Goal: Task Accomplishment & Management: Manage account settings

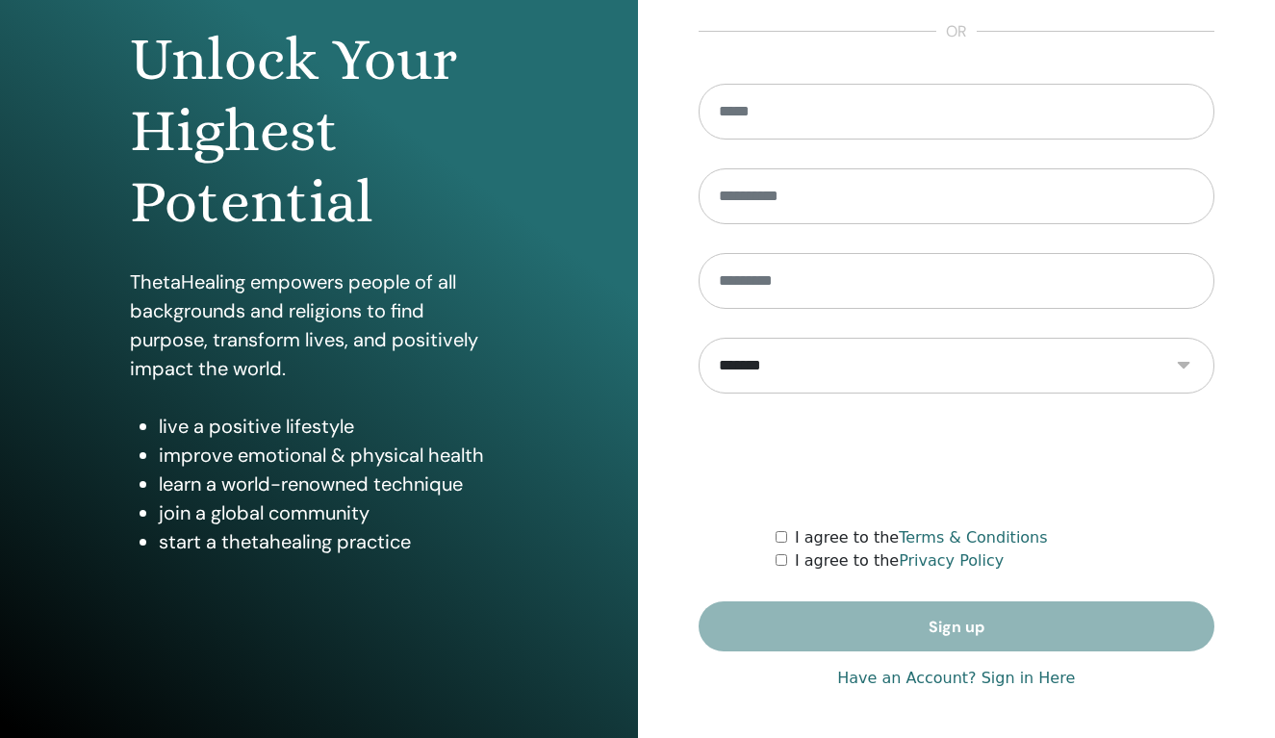
click at [1034, 683] on link "Have an Account? Sign in Here" at bounding box center [956, 678] width 238 height 23
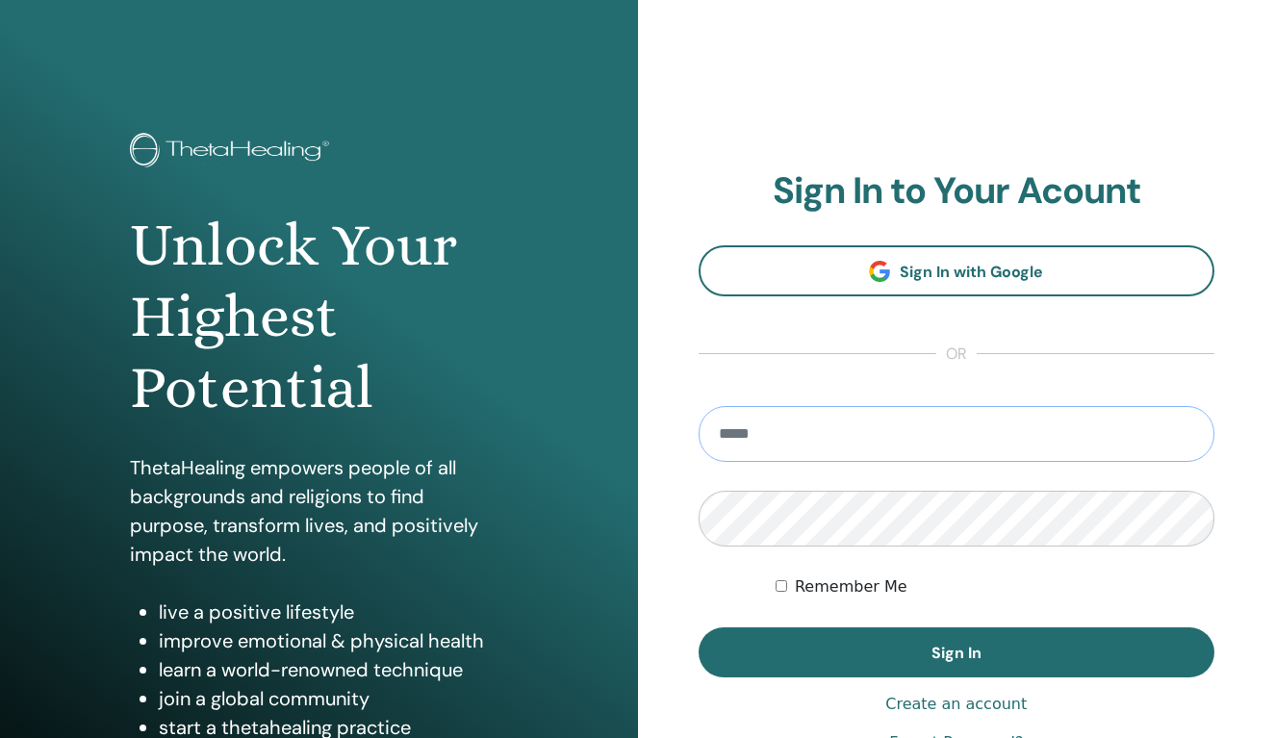
click at [825, 425] on input "email" at bounding box center [956, 434] width 517 height 56
type input "**********"
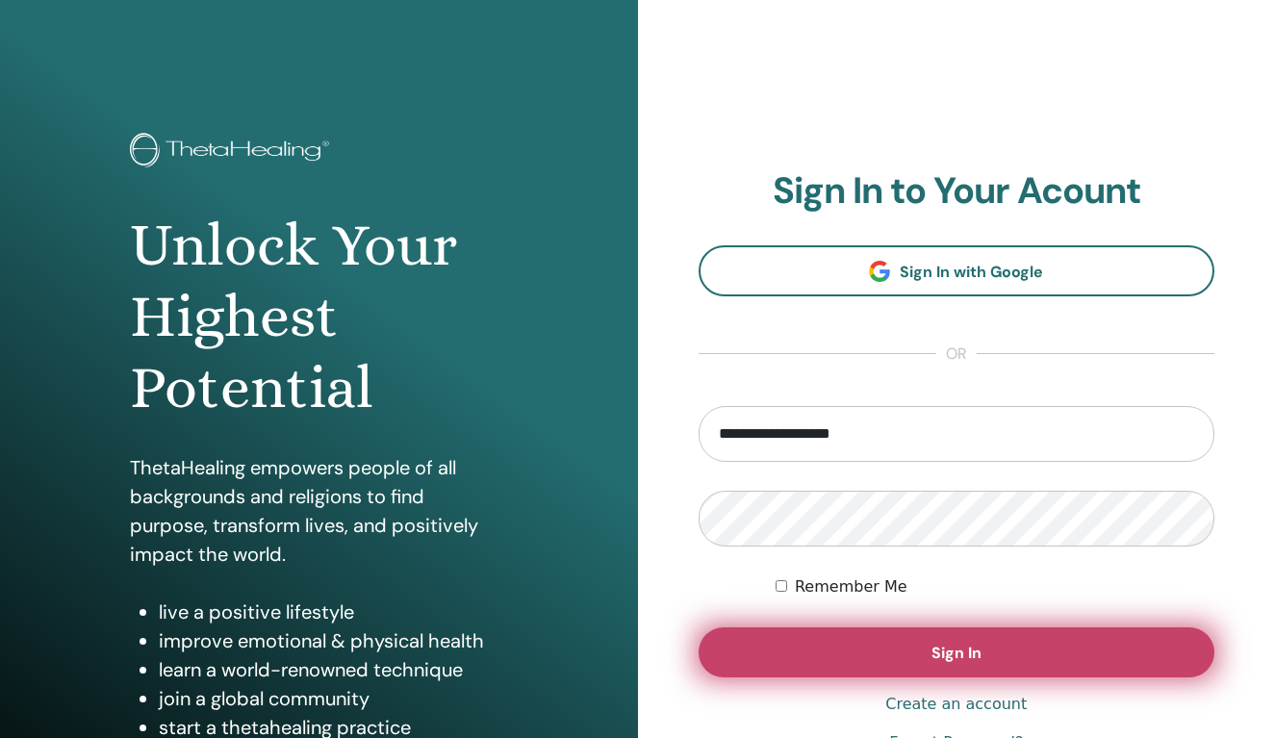
click at [986, 653] on button "Sign In" at bounding box center [956, 652] width 517 height 50
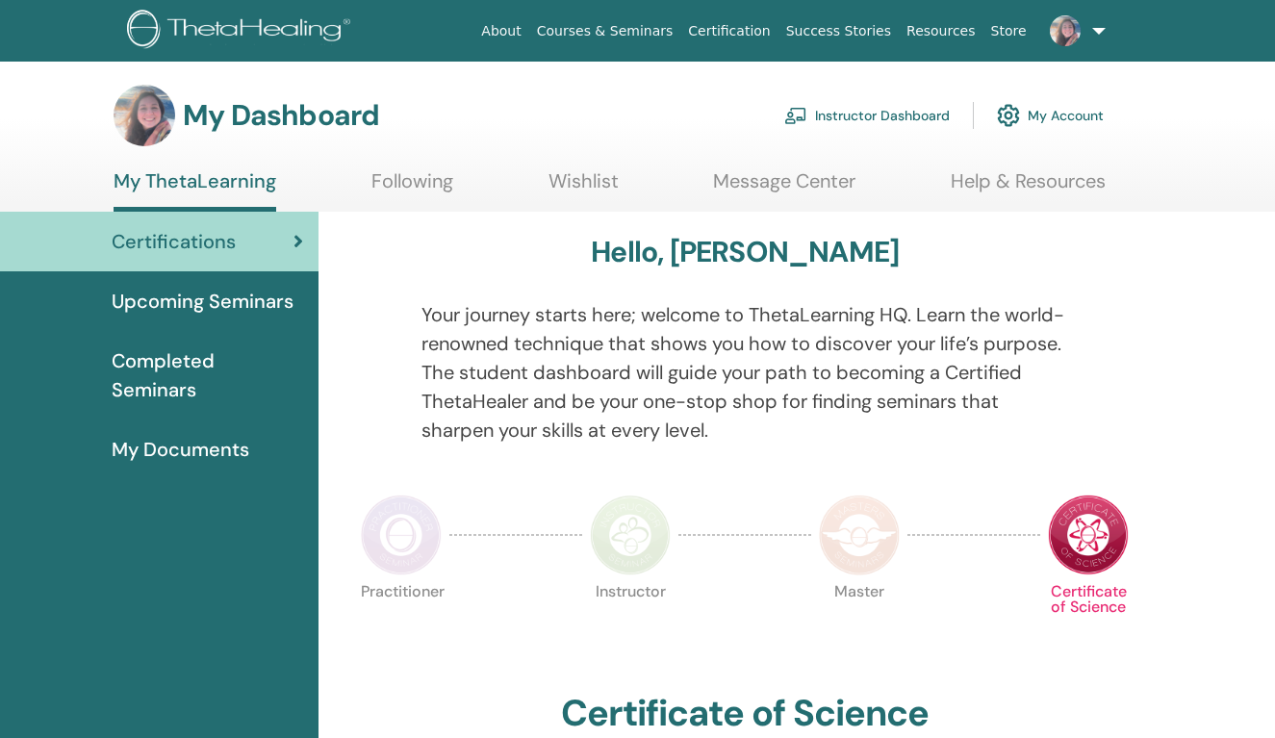
click at [884, 111] on link "Instructor Dashboard" at bounding box center [866, 115] width 165 height 42
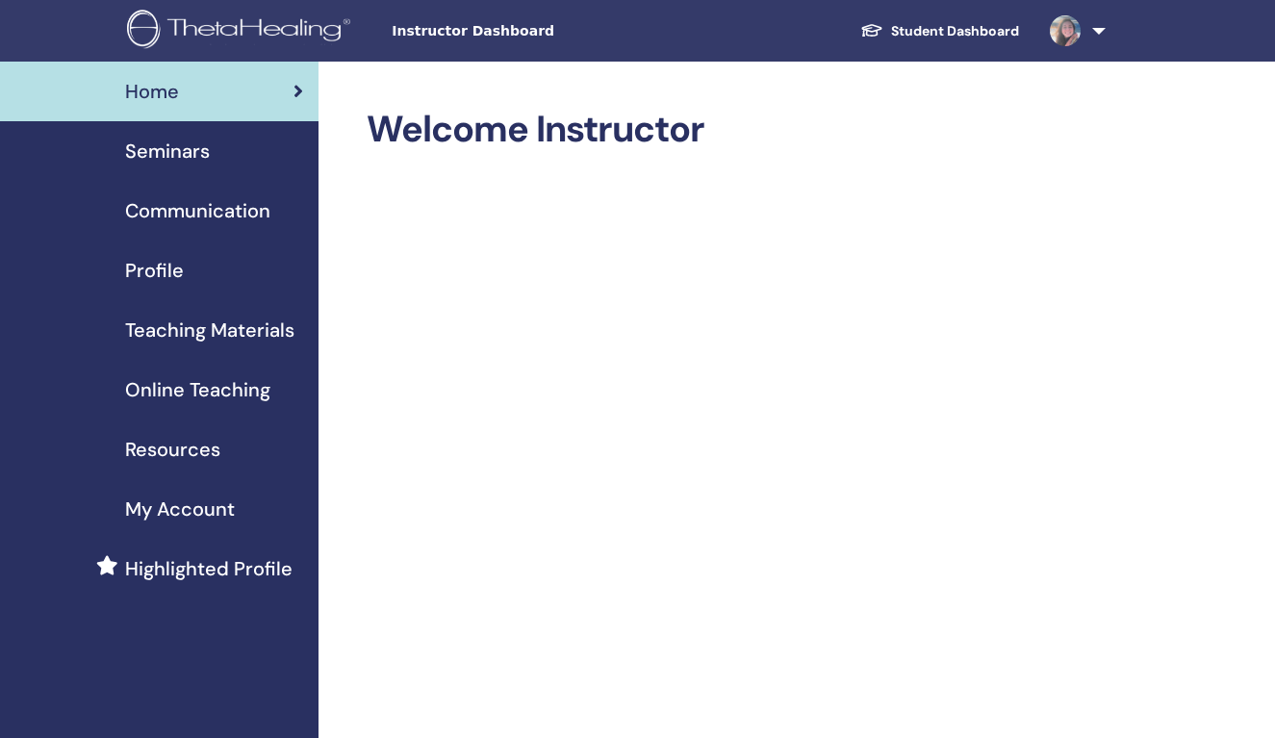
click at [179, 151] on span "Seminars" at bounding box center [167, 151] width 85 height 29
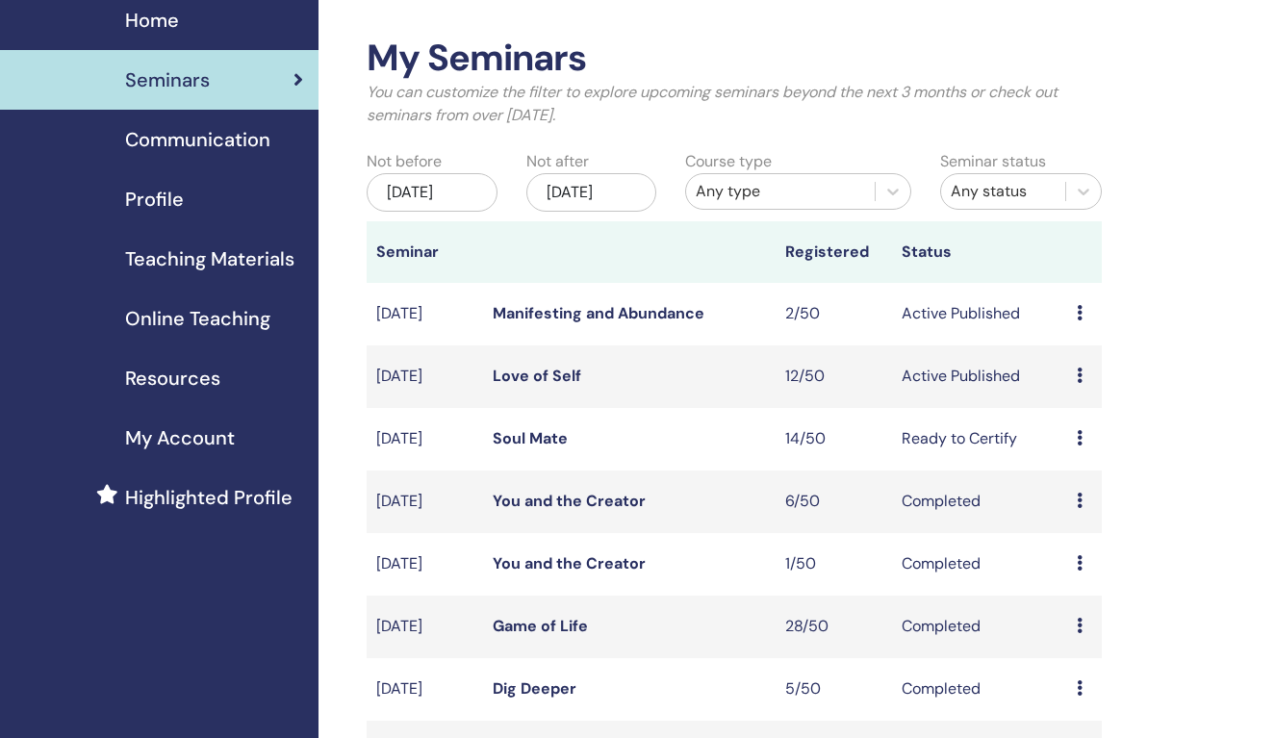
scroll to position [89, 0]
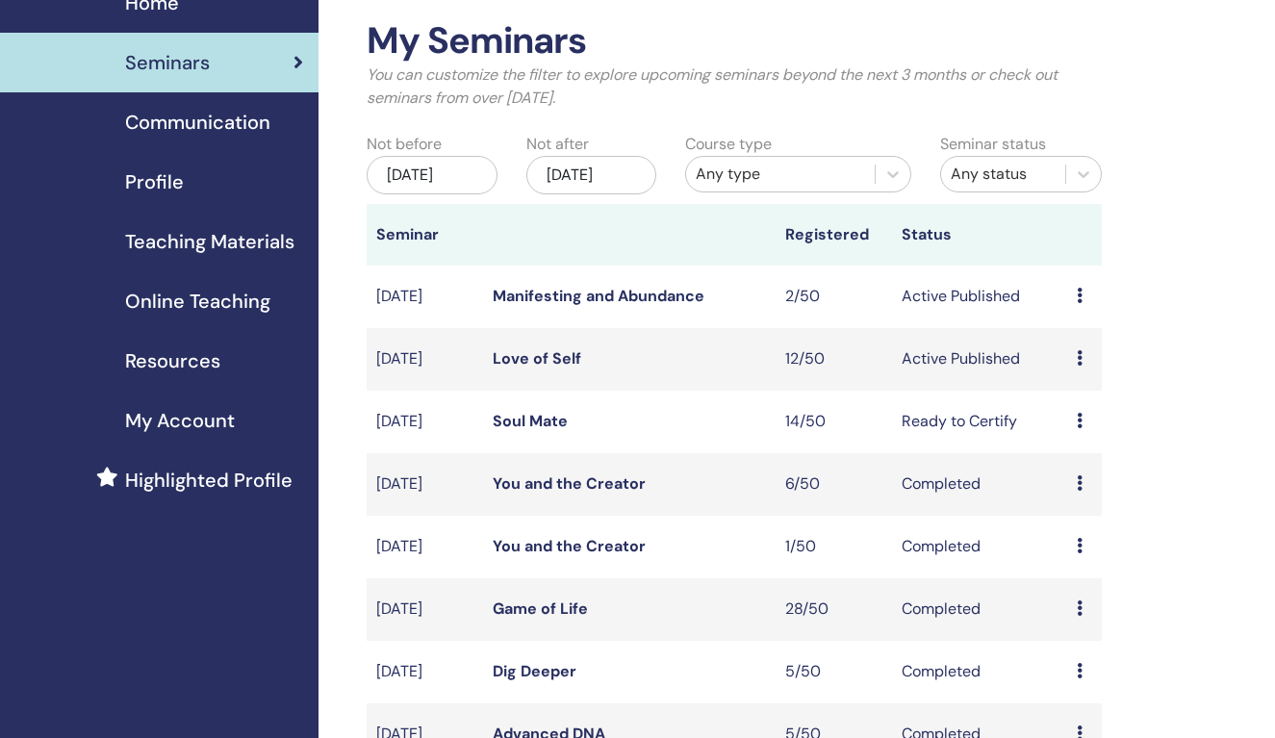
click at [541, 368] on link "Love of Self" at bounding box center [537, 358] width 89 height 20
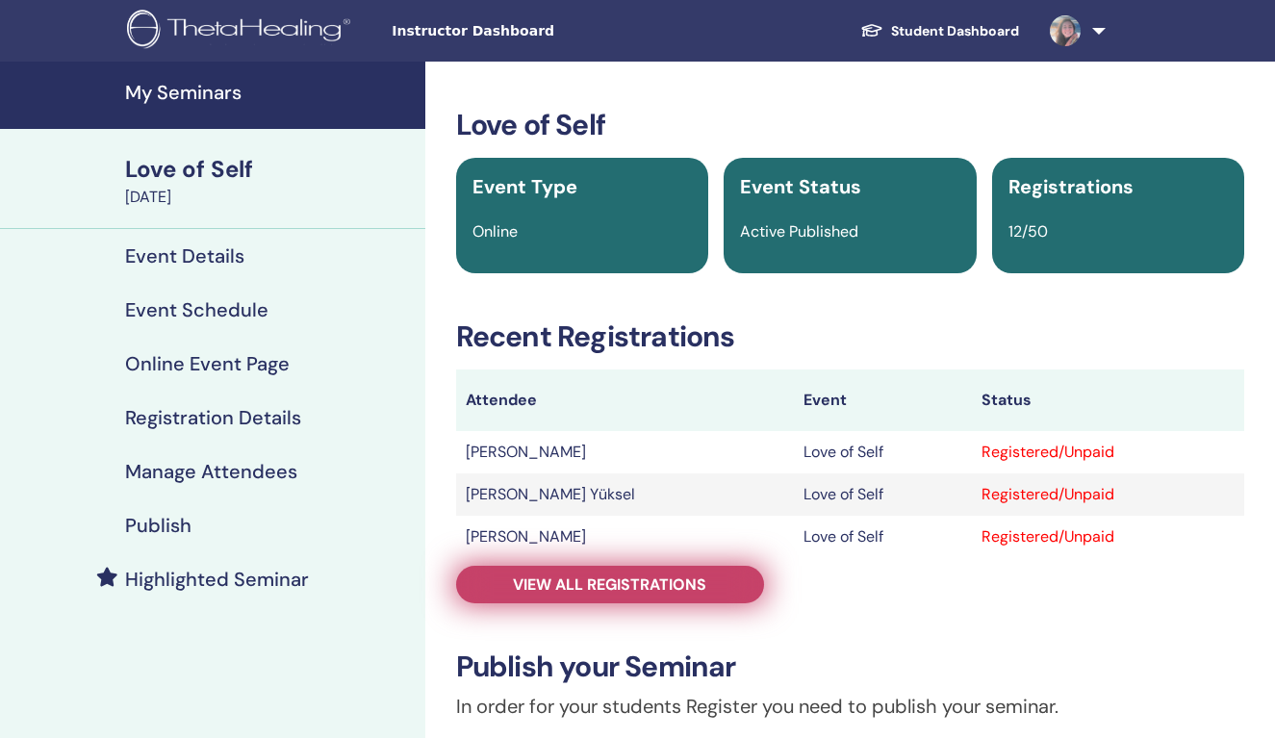
click at [631, 587] on span "View all registrations" at bounding box center [609, 584] width 193 height 20
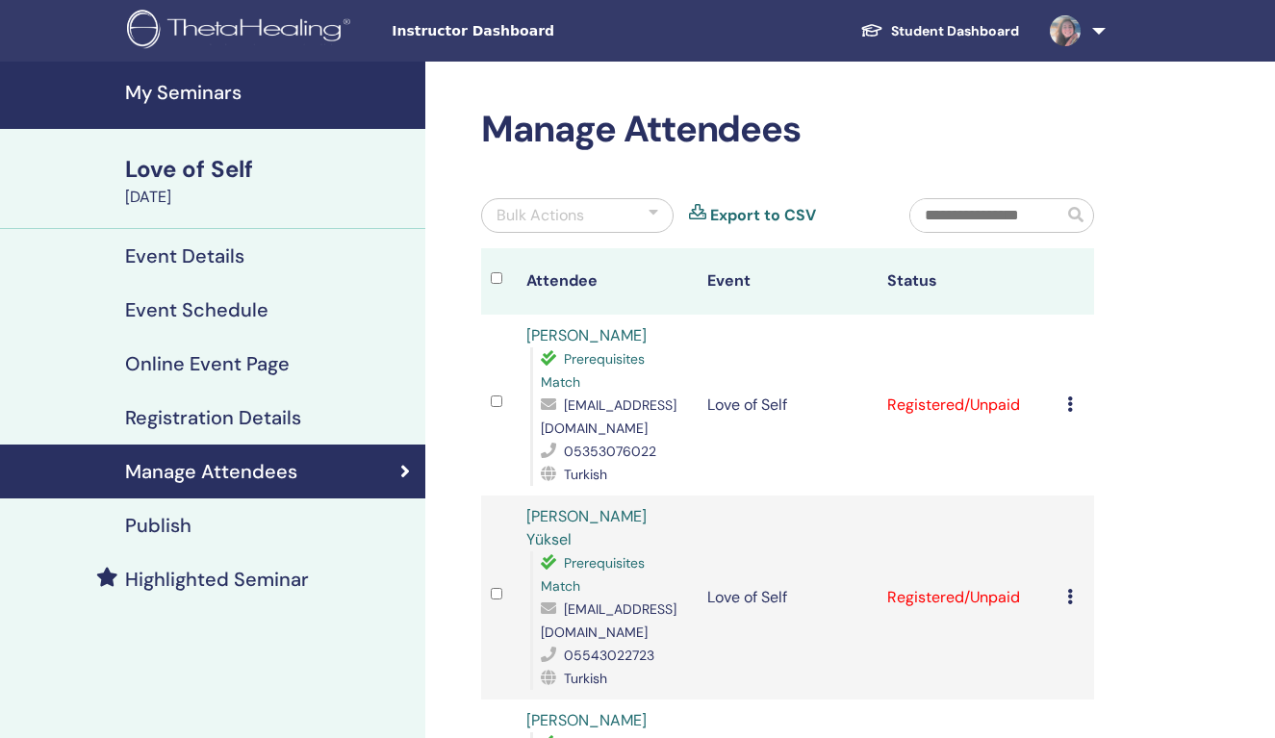
click at [1067, 399] on icon at bounding box center [1070, 403] width 6 height 15
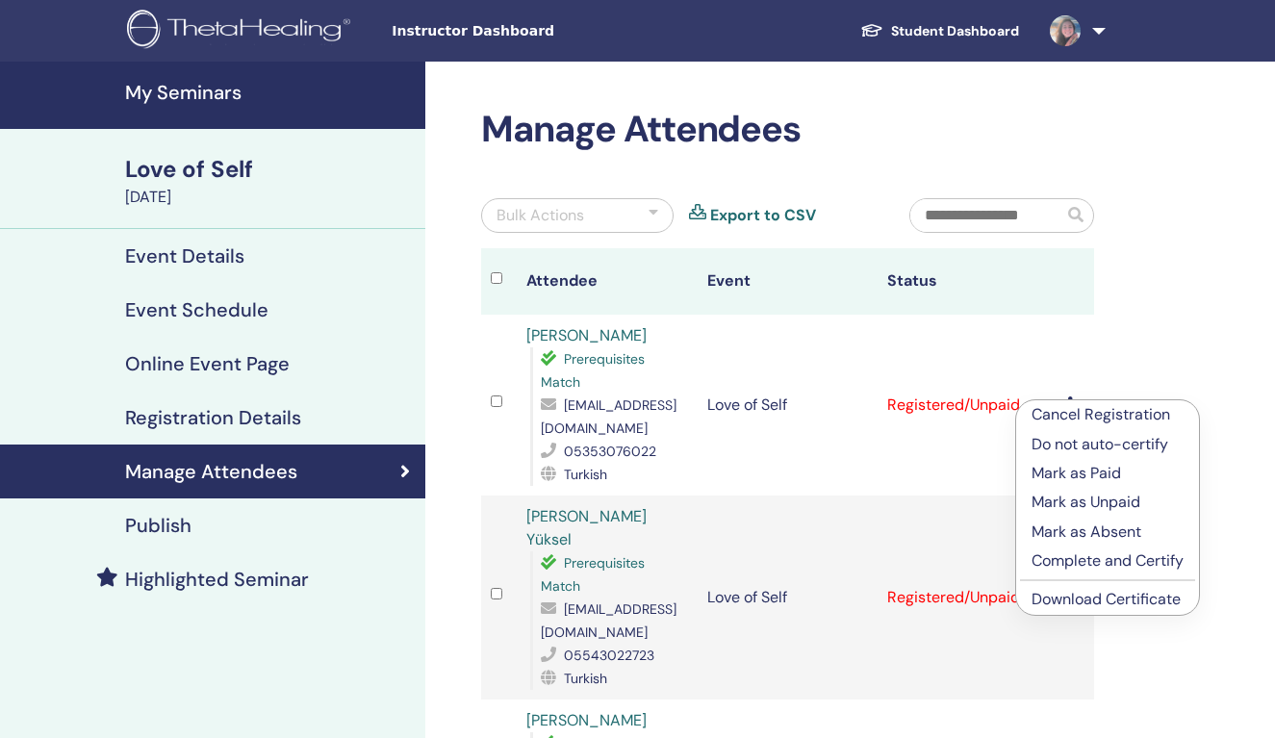
click at [1125, 557] on p "Complete and Certify" at bounding box center [1107, 560] width 152 height 23
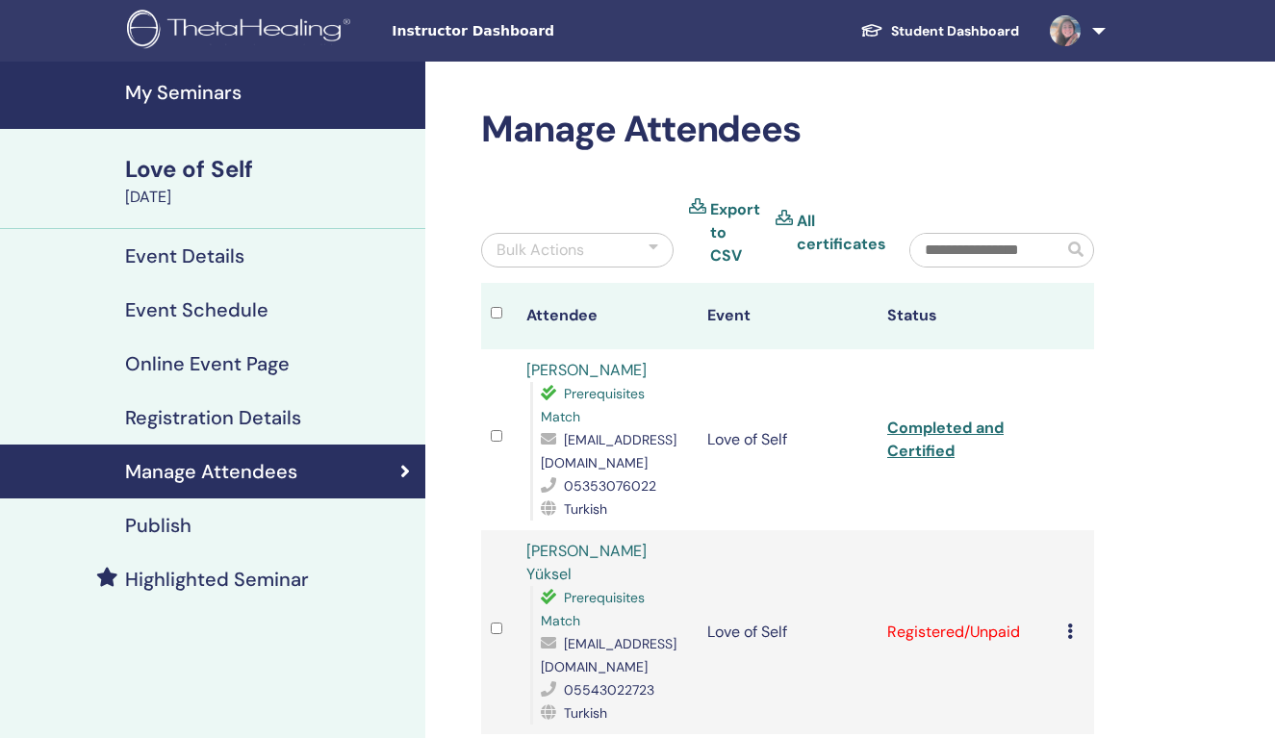
click at [945, 420] on link "Completed and Certified" at bounding box center [945, 439] width 116 height 43
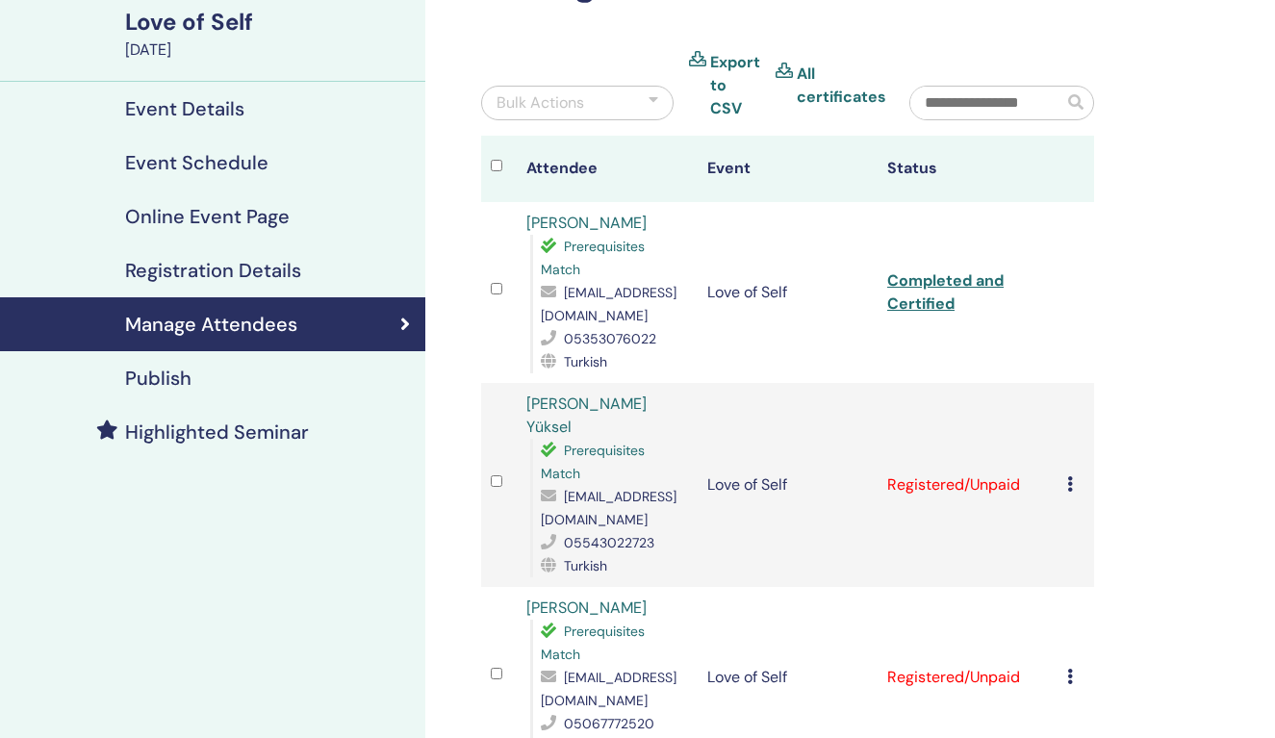
scroll to position [159, 0]
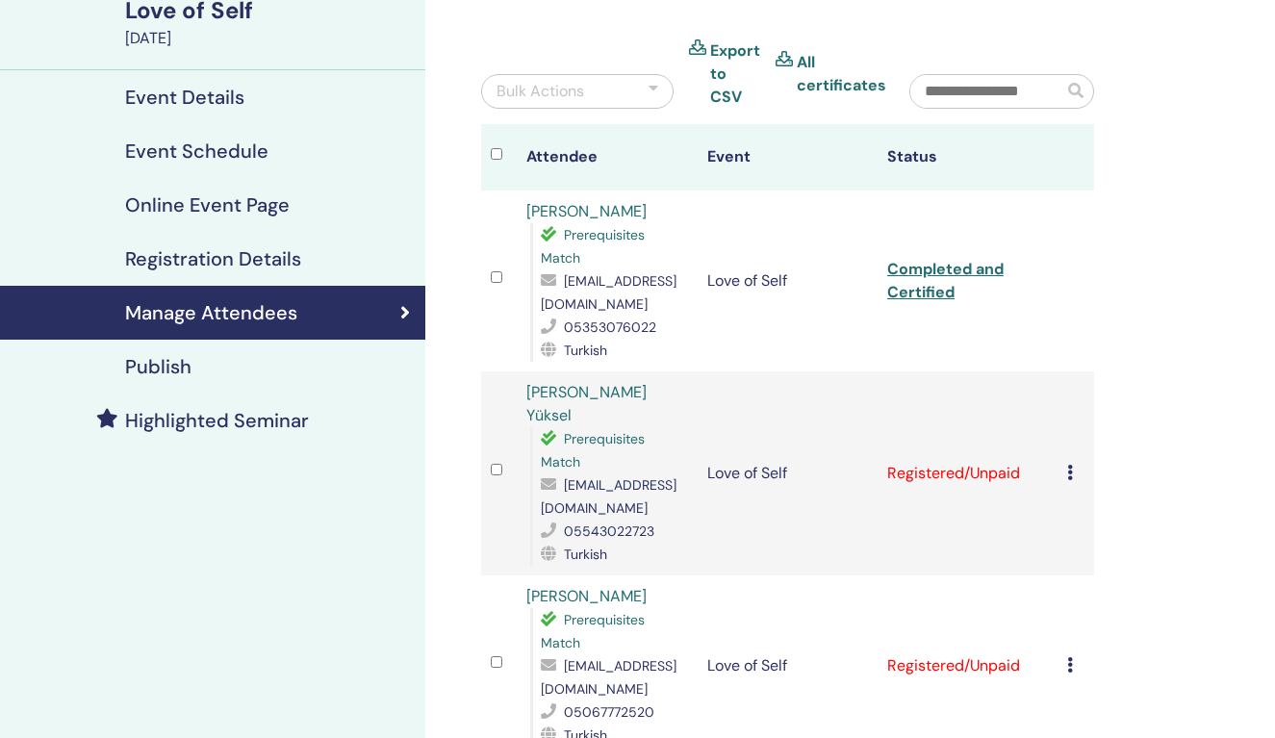
click at [1065, 463] on td "Cancel Registration Do not auto-certify Mark as Paid Mark as Unpaid Mark as Abs…" at bounding box center [1075, 473] width 37 height 204
click at [1070, 465] on icon at bounding box center [1070, 472] width 6 height 15
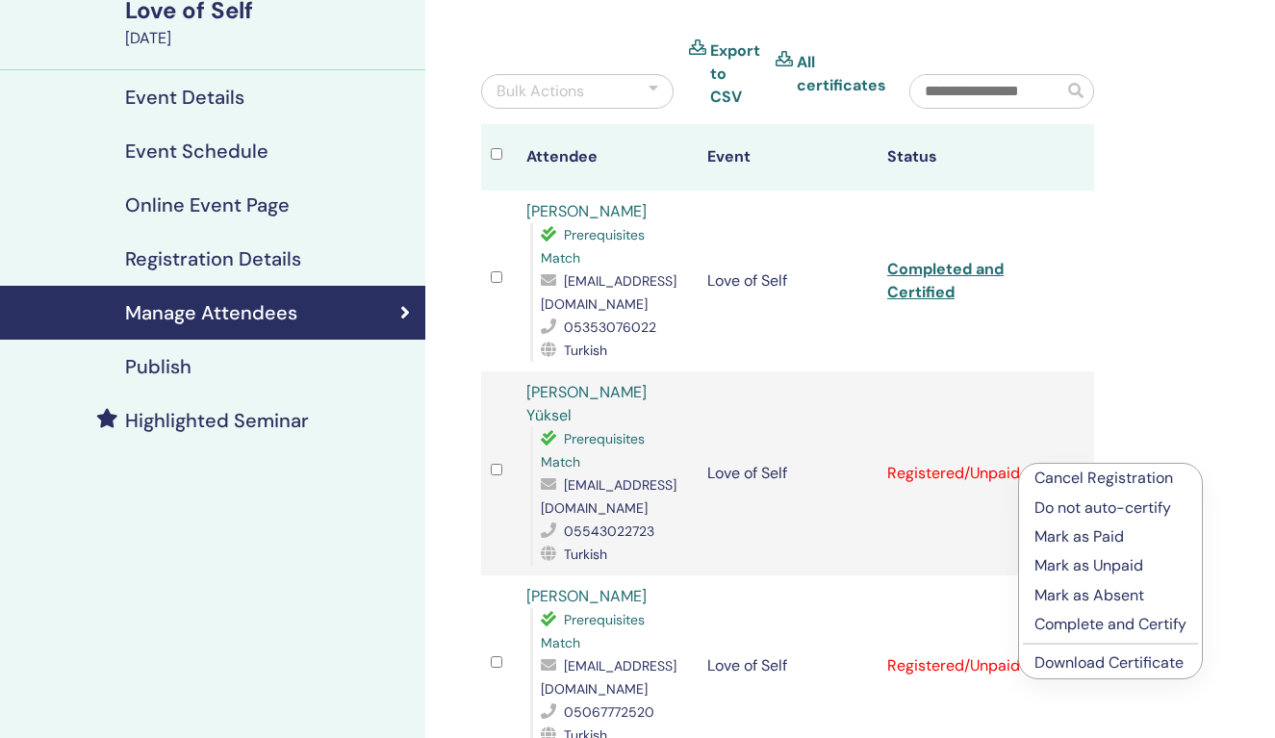
click at [1096, 622] on p "Complete and Certify" at bounding box center [1110, 624] width 152 height 23
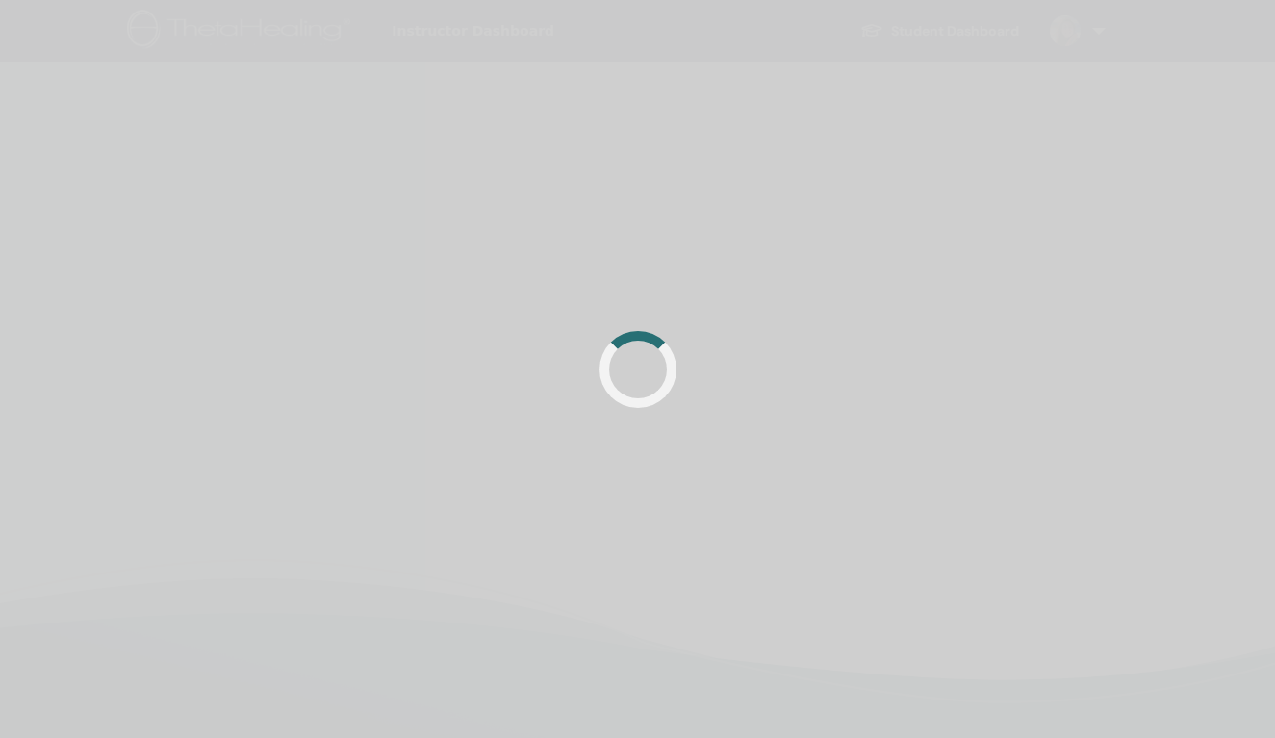
scroll to position [159, 0]
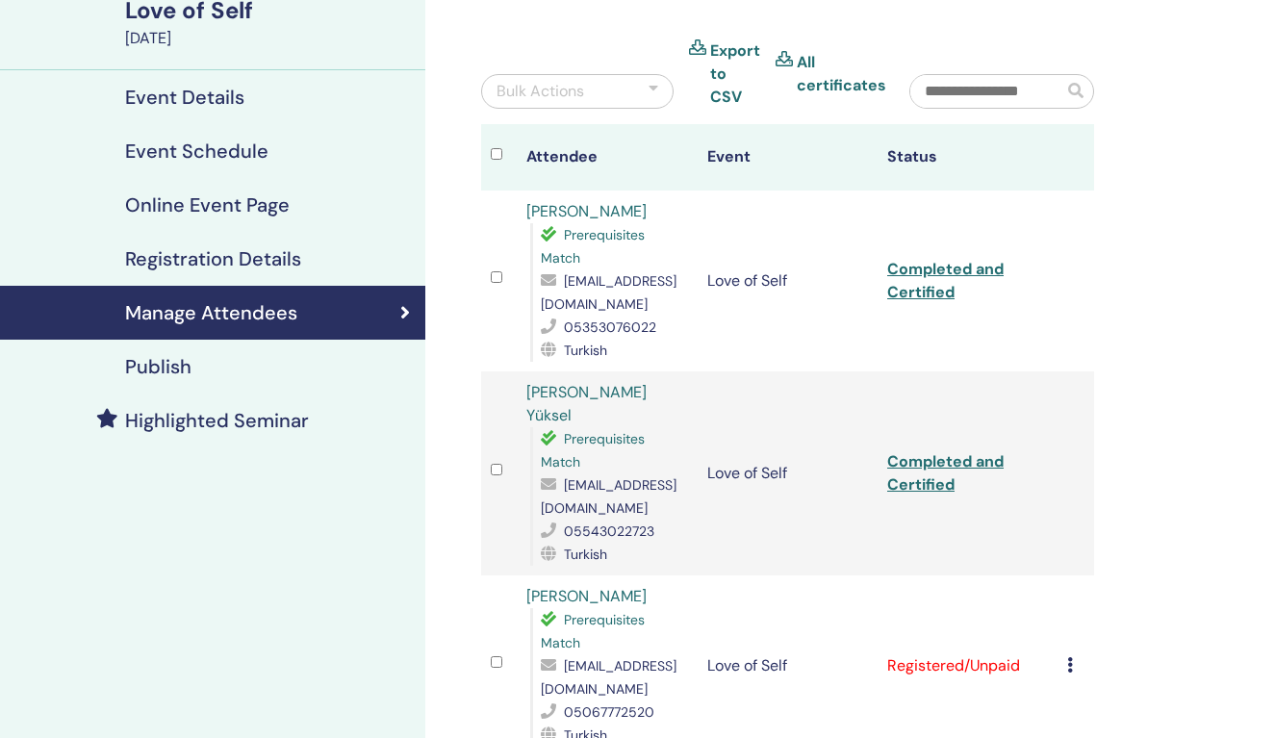
click at [931, 451] on link "Completed and Certified" at bounding box center [945, 472] width 116 height 43
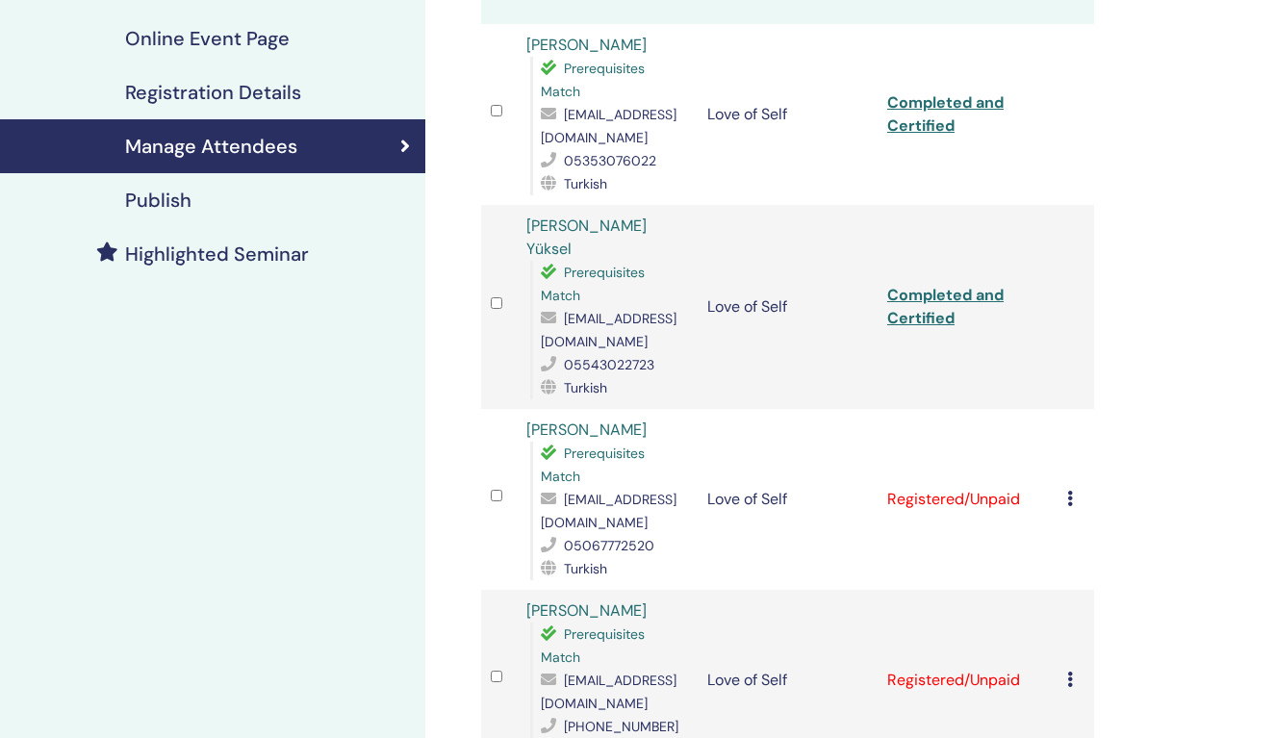
scroll to position [331, 0]
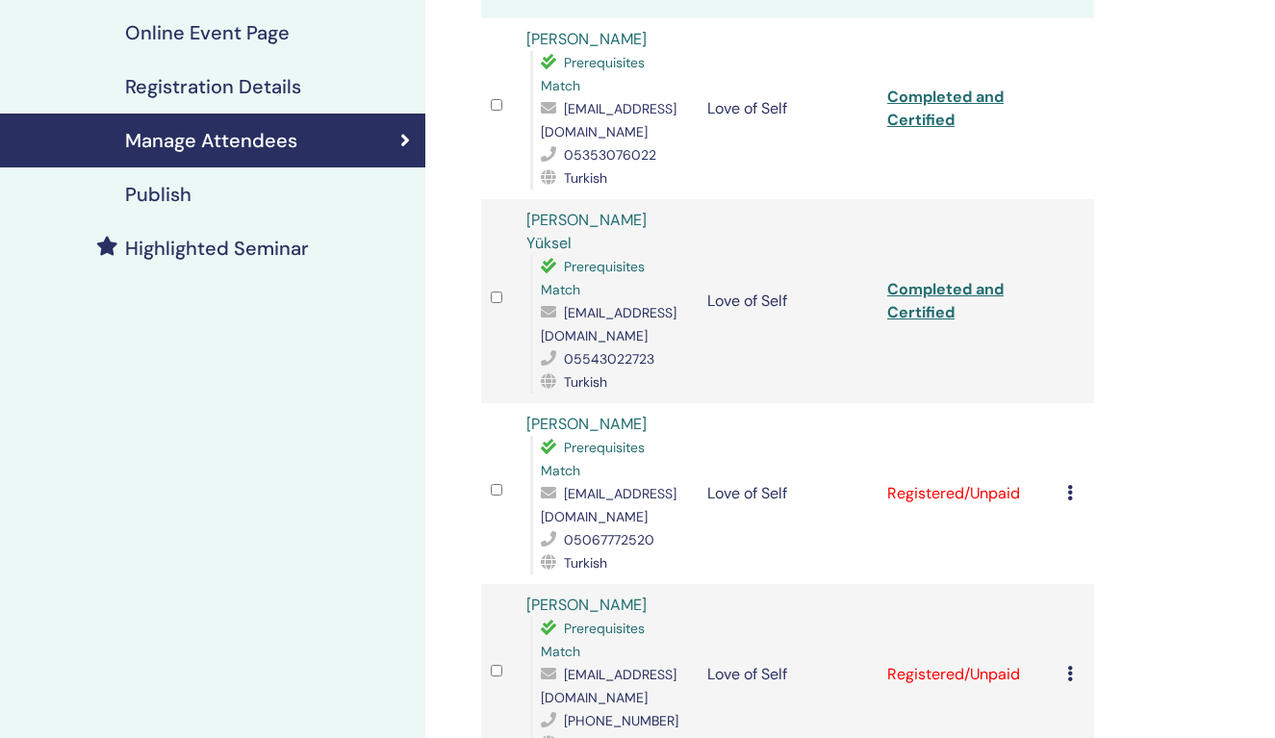
click at [1072, 485] on icon at bounding box center [1070, 492] width 6 height 15
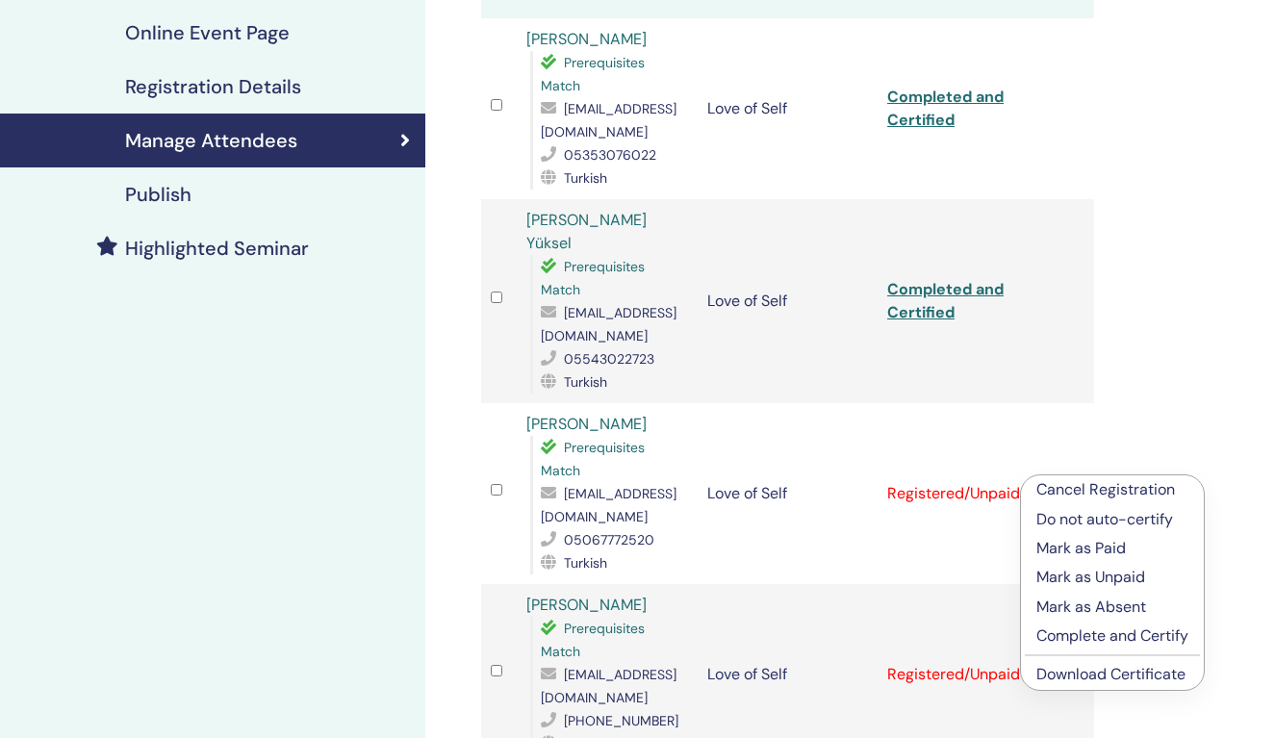
click at [1105, 637] on p "Complete and Certify" at bounding box center [1112, 635] width 152 height 23
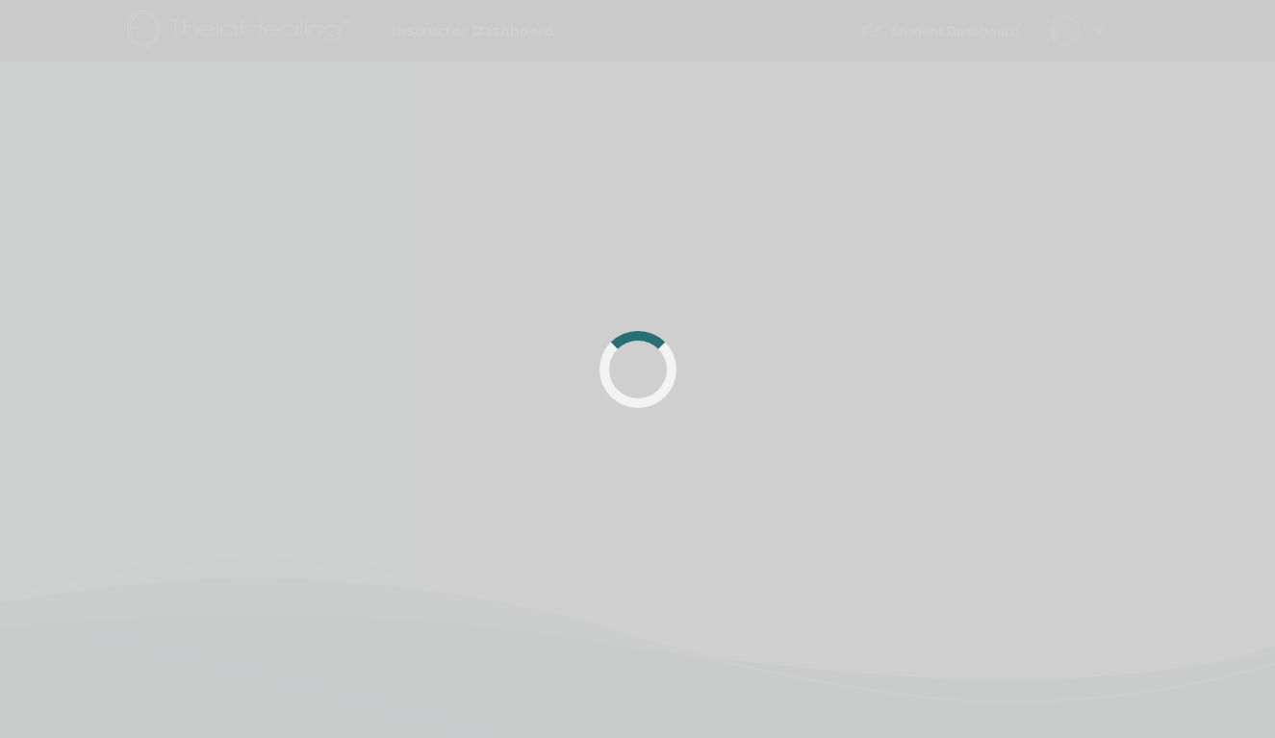
scroll to position [331, 0]
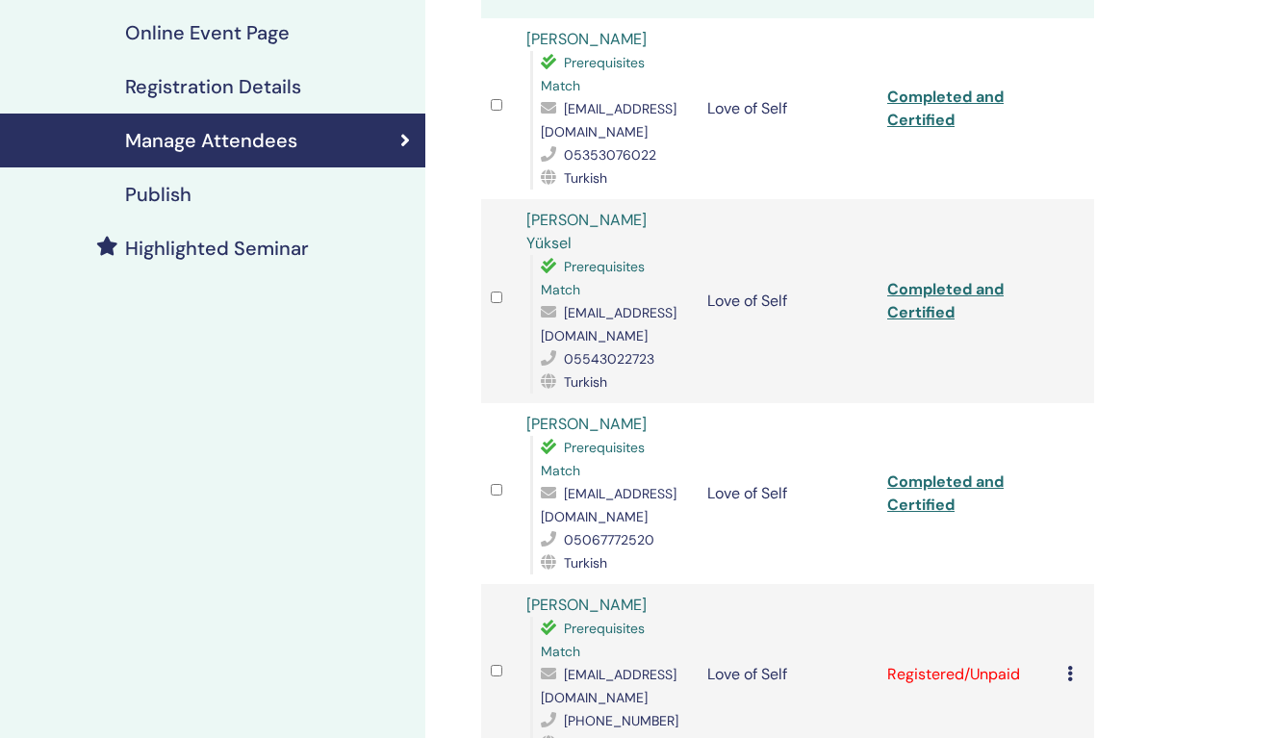
click at [933, 471] on link "Completed and Certified" at bounding box center [945, 492] width 116 height 43
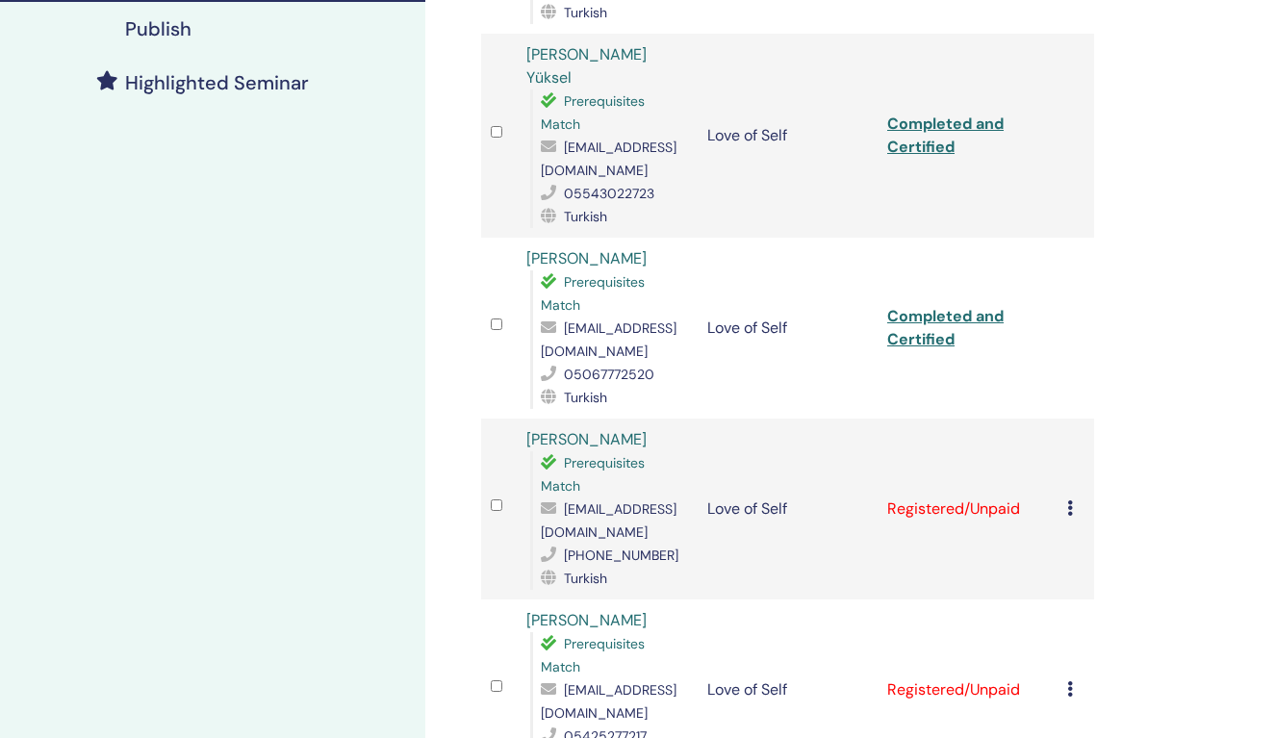
scroll to position [499, 0]
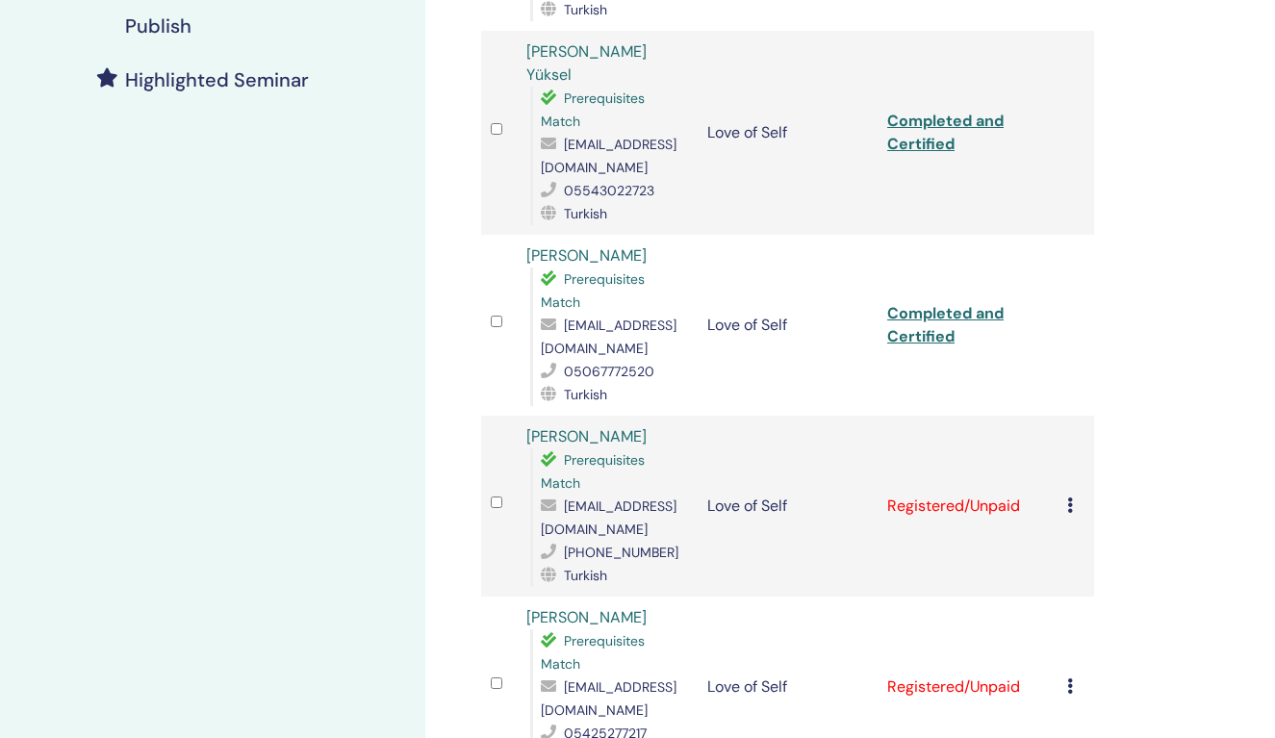
click at [1074, 495] on div "Cancel Registration Do not auto-certify Mark as Paid Mark as Unpaid Mark as Abs…" at bounding box center [1075, 506] width 17 height 23
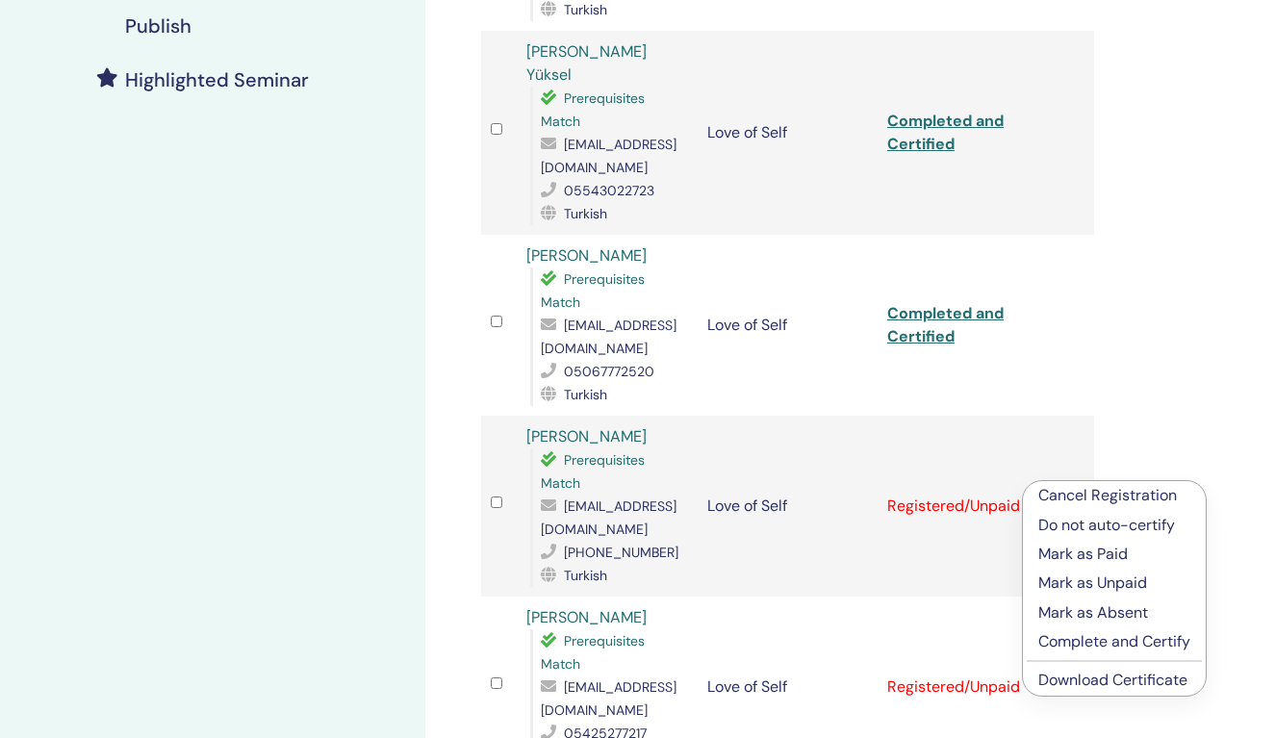
click at [1114, 640] on p "Complete and Certify" at bounding box center [1114, 641] width 152 height 23
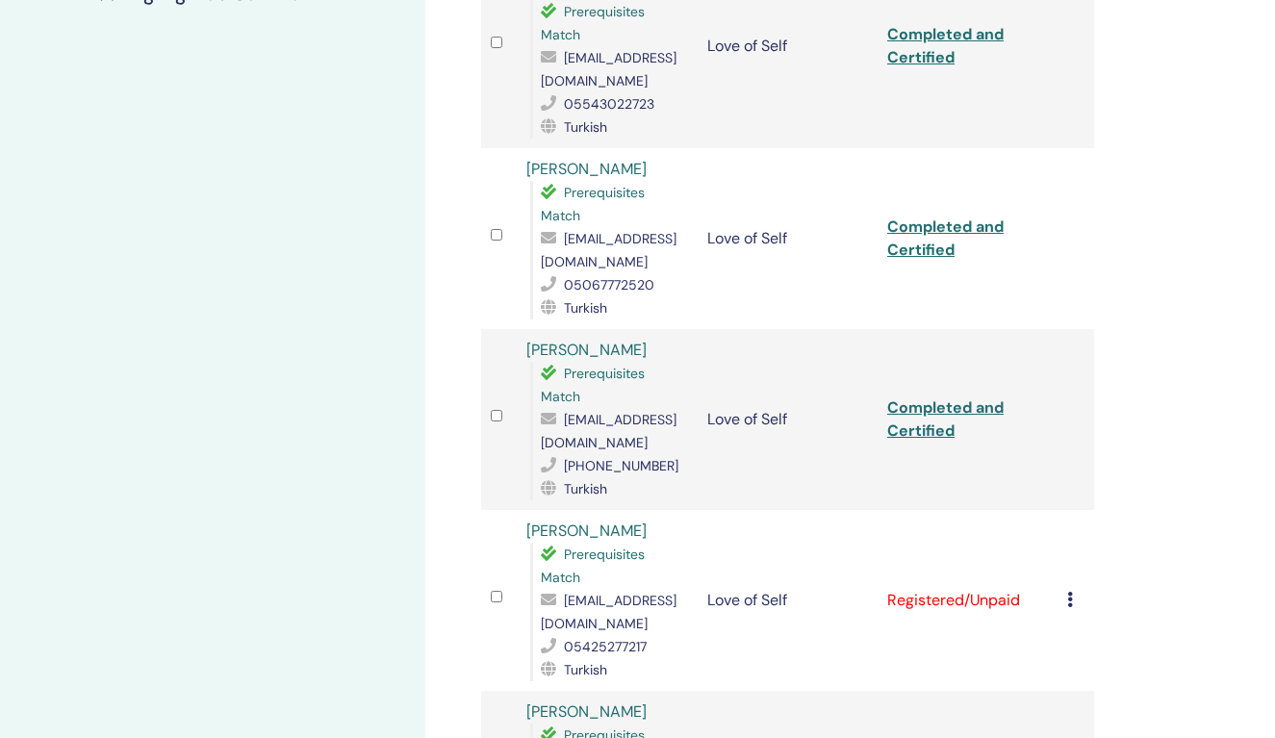
scroll to position [614, 0]
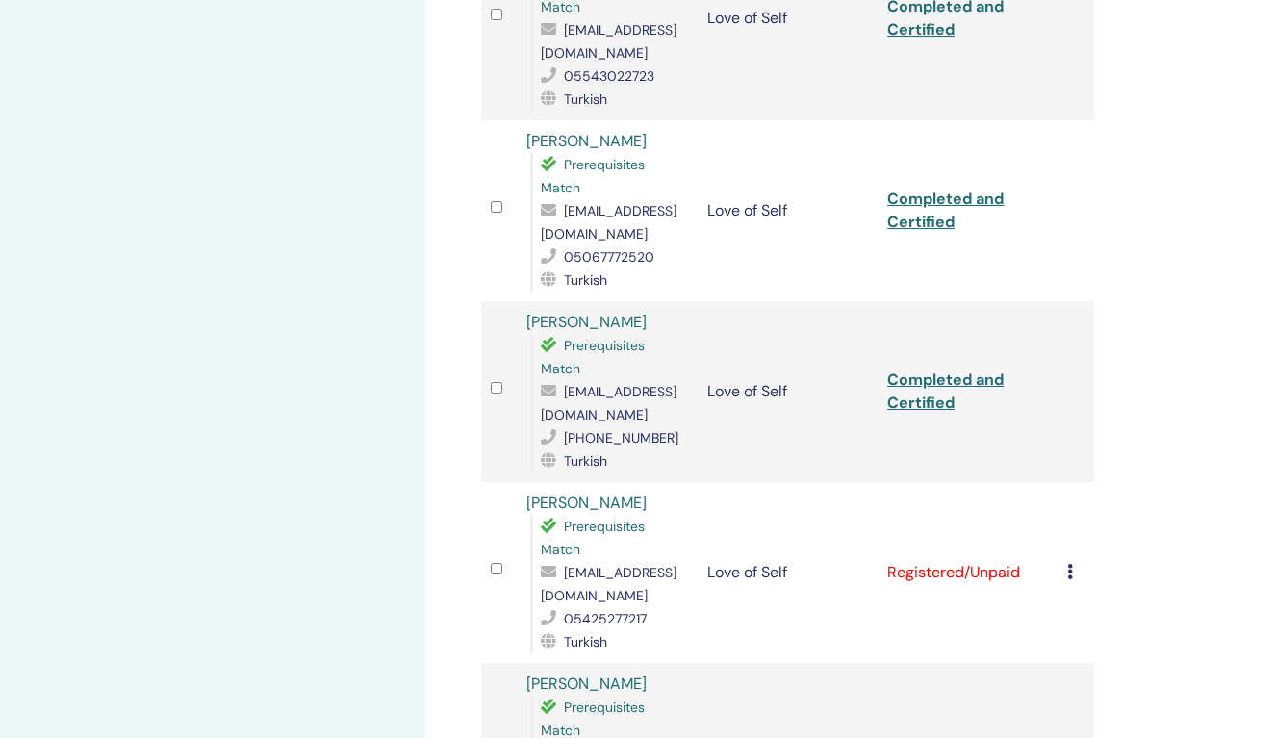
click at [926, 369] on link "Completed and Certified" at bounding box center [945, 390] width 116 height 43
click at [1067, 564] on icon at bounding box center [1070, 571] width 6 height 15
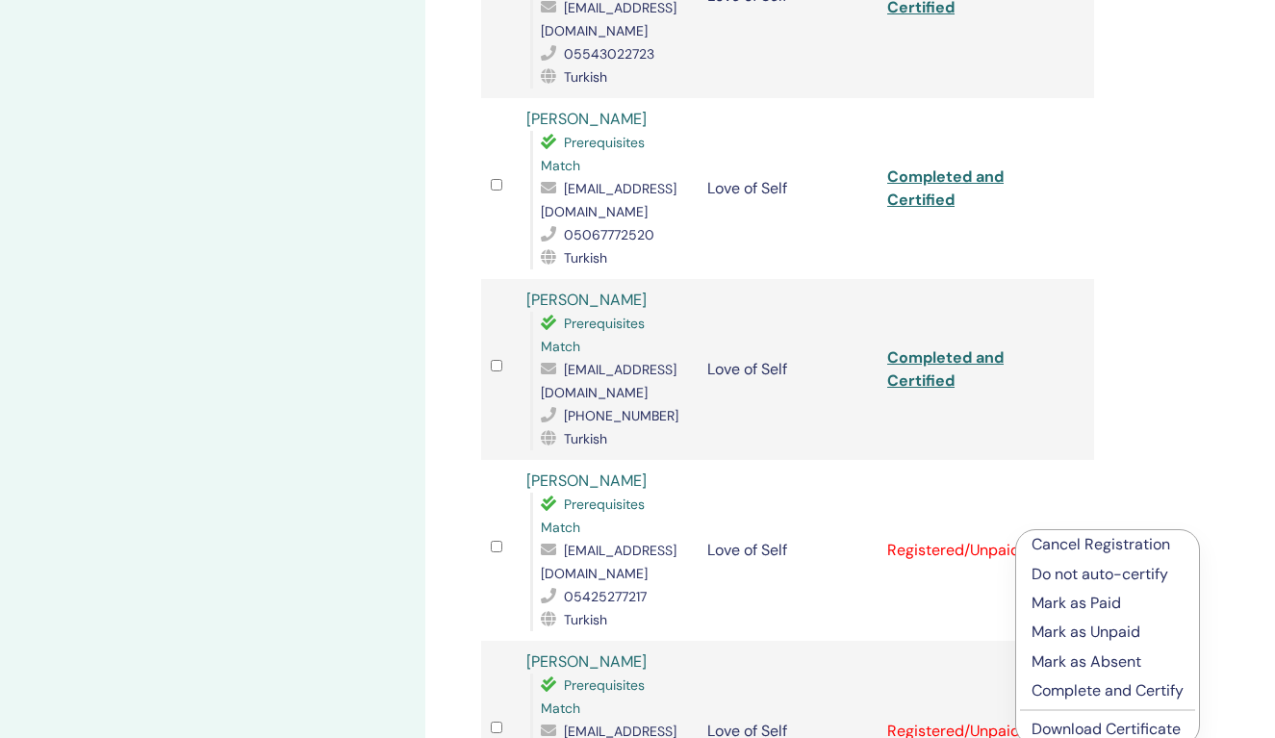
scroll to position [663, 0]
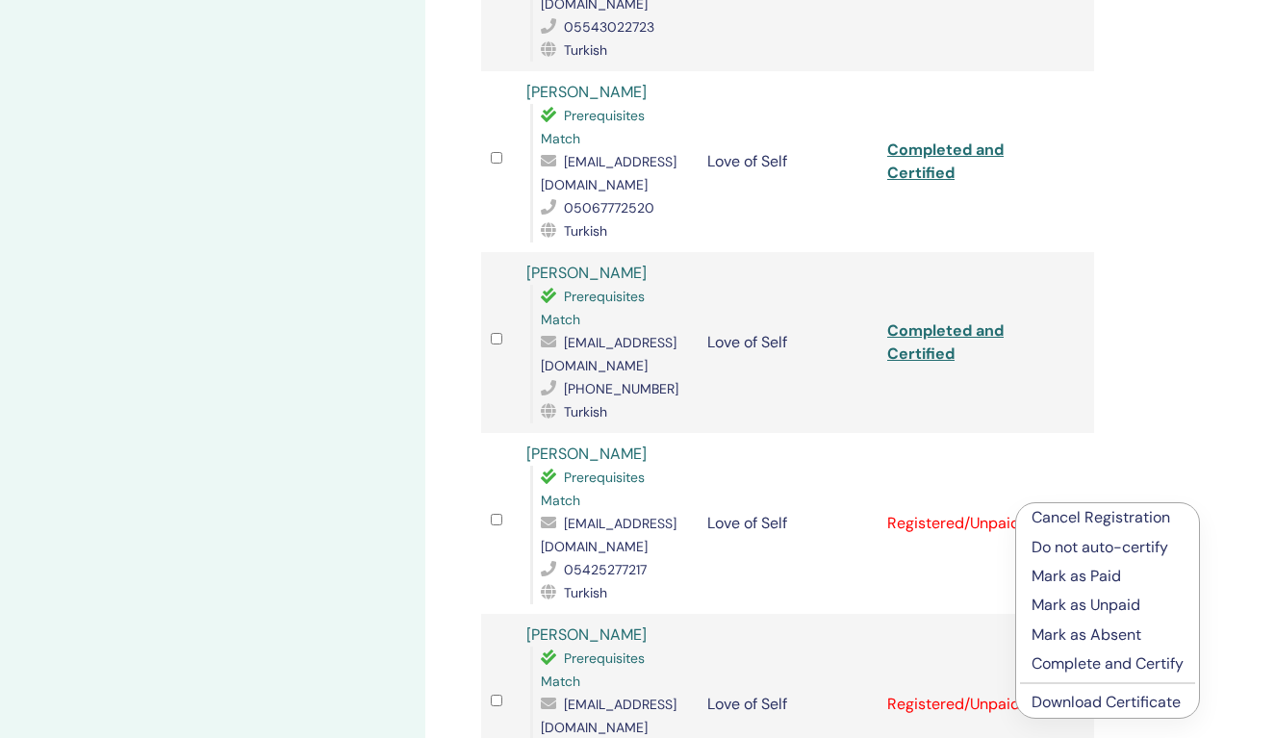
click at [1094, 660] on p "Complete and Certify" at bounding box center [1107, 663] width 152 height 23
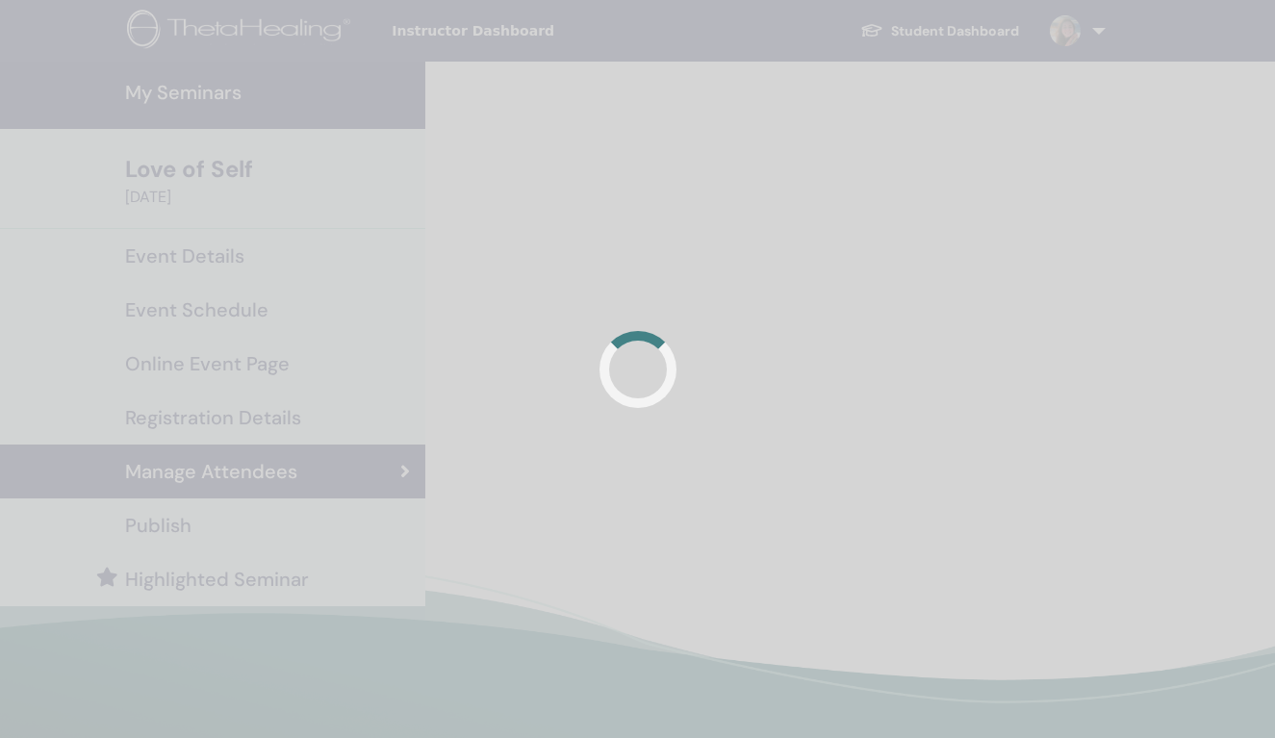
scroll to position [453, 0]
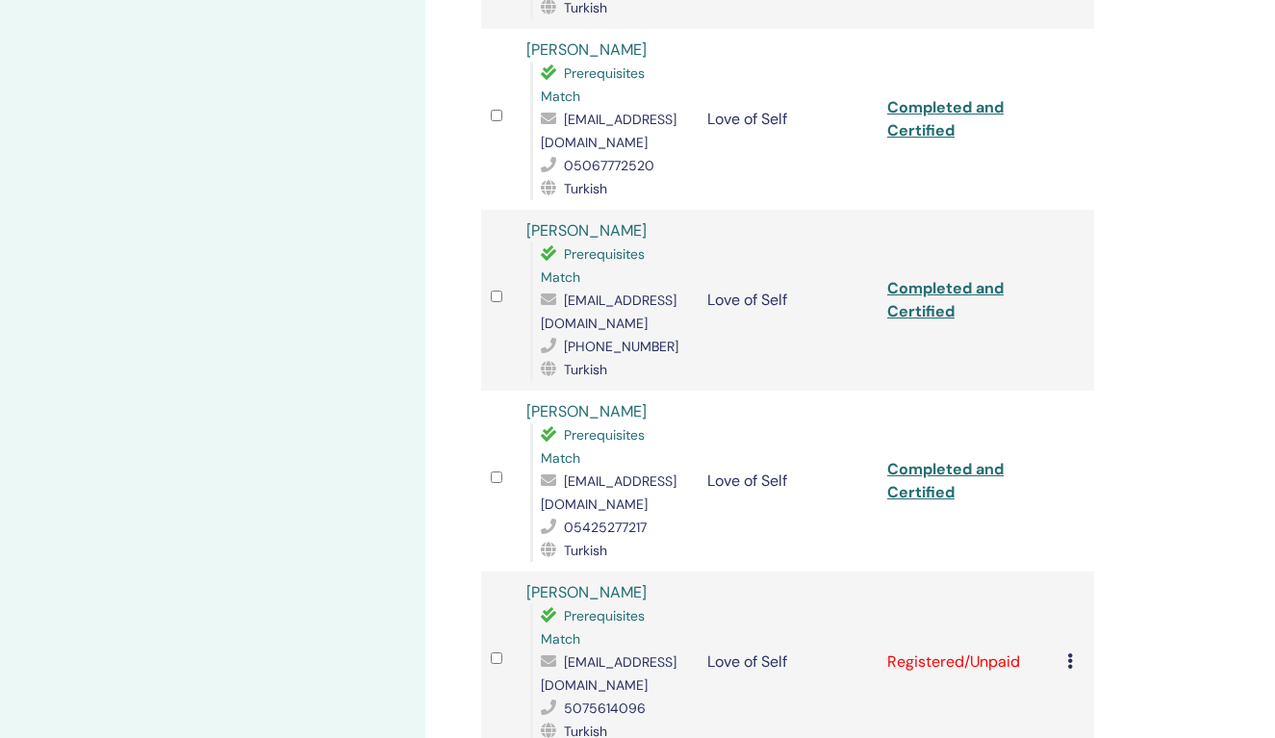
scroll to position [706, 0]
click at [934, 458] on link "Completed and Certified" at bounding box center [945, 479] width 116 height 43
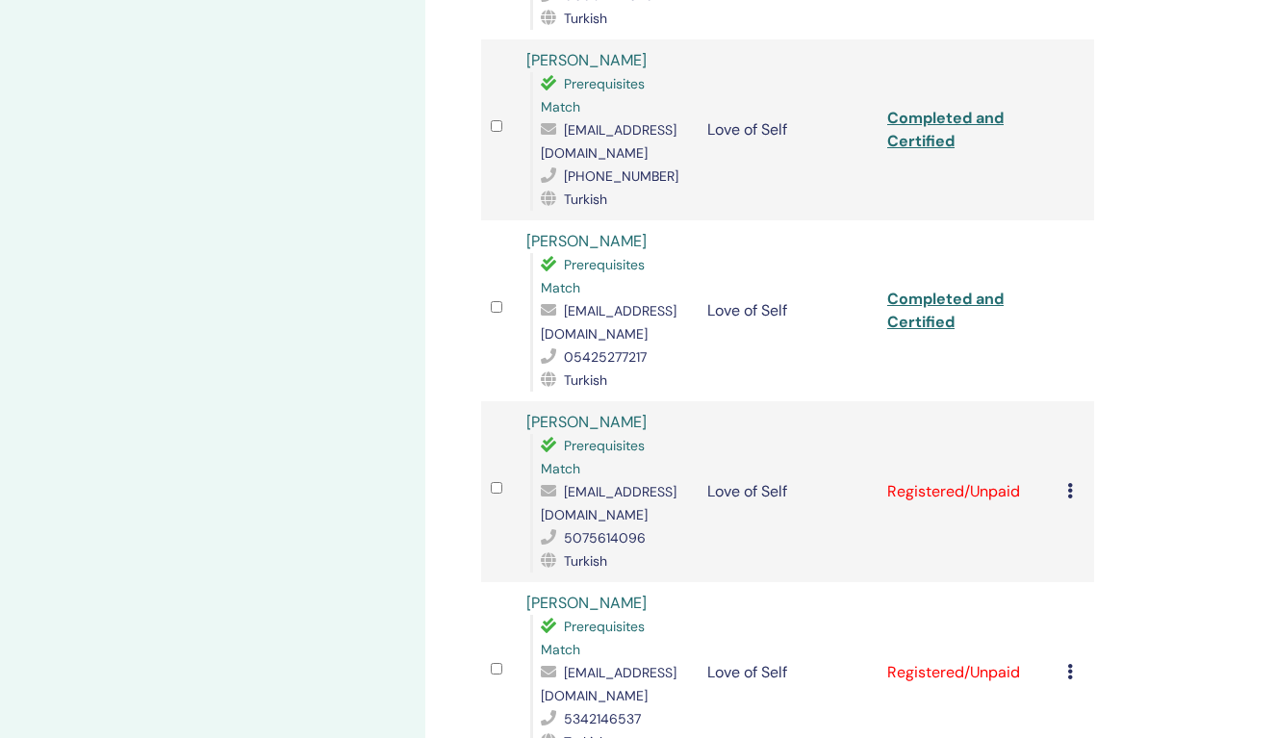
scroll to position [876, 0]
click at [1078, 479] on div "Cancel Registration Do not auto-certify Mark as Paid Mark as Unpaid Mark as Abs…" at bounding box center [1075, 490] width 17 height 23
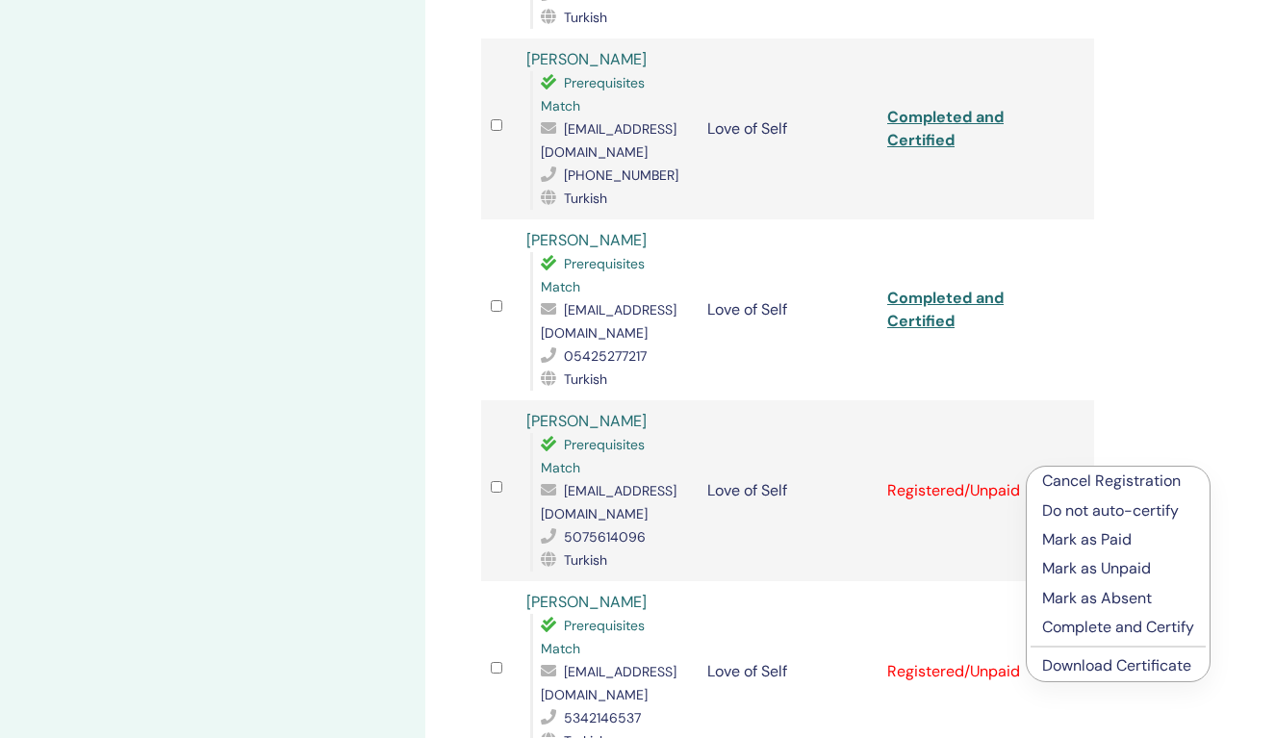
click at [1114, 623] on p "Complete and Certify" at bounding box center [1118, 627] width 152 height 23
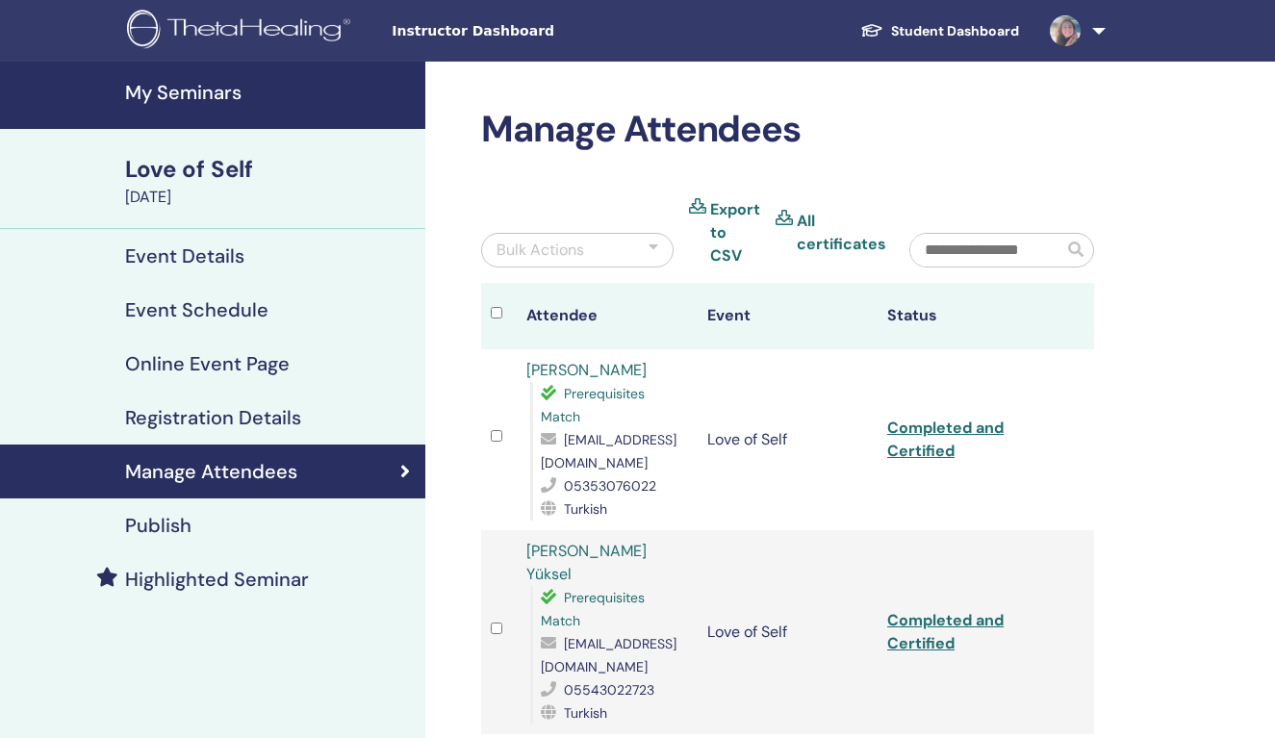
scroll to position [876, 0]
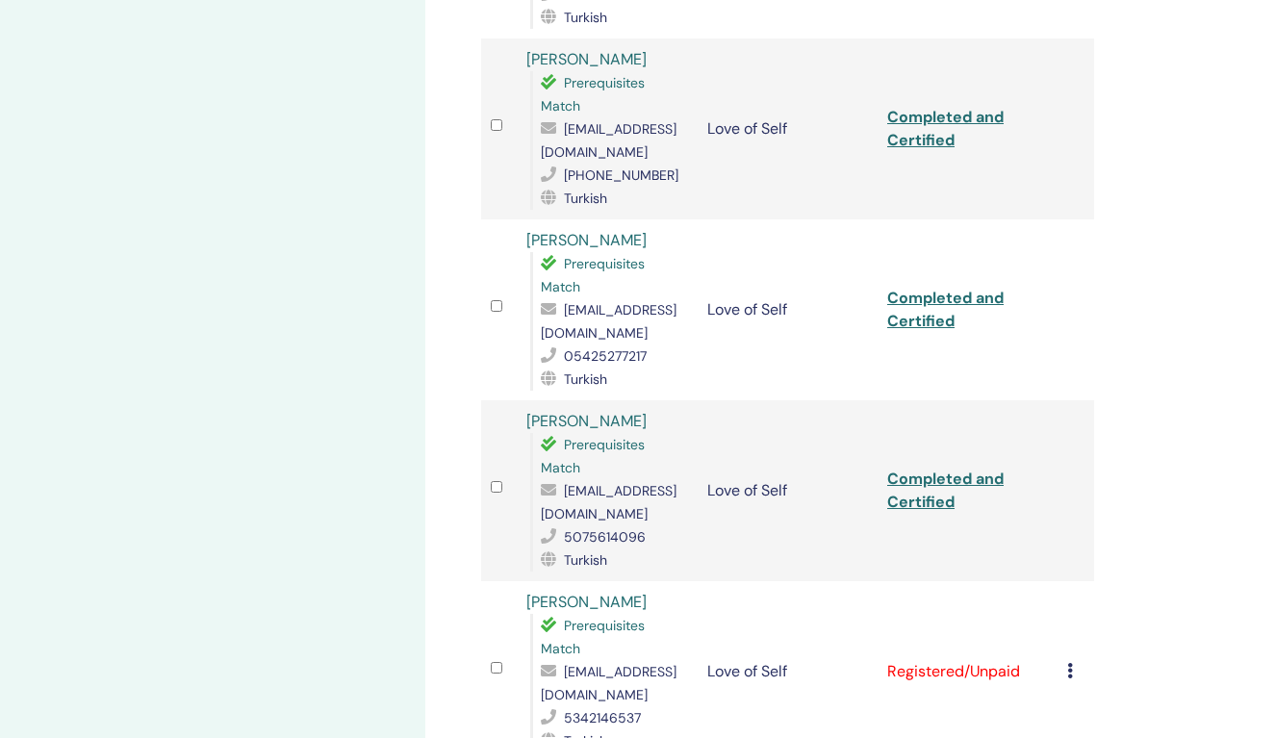
click at [917, 469] on link "Completed and Certified" at bounding box center [945, 490] width 116 height 43
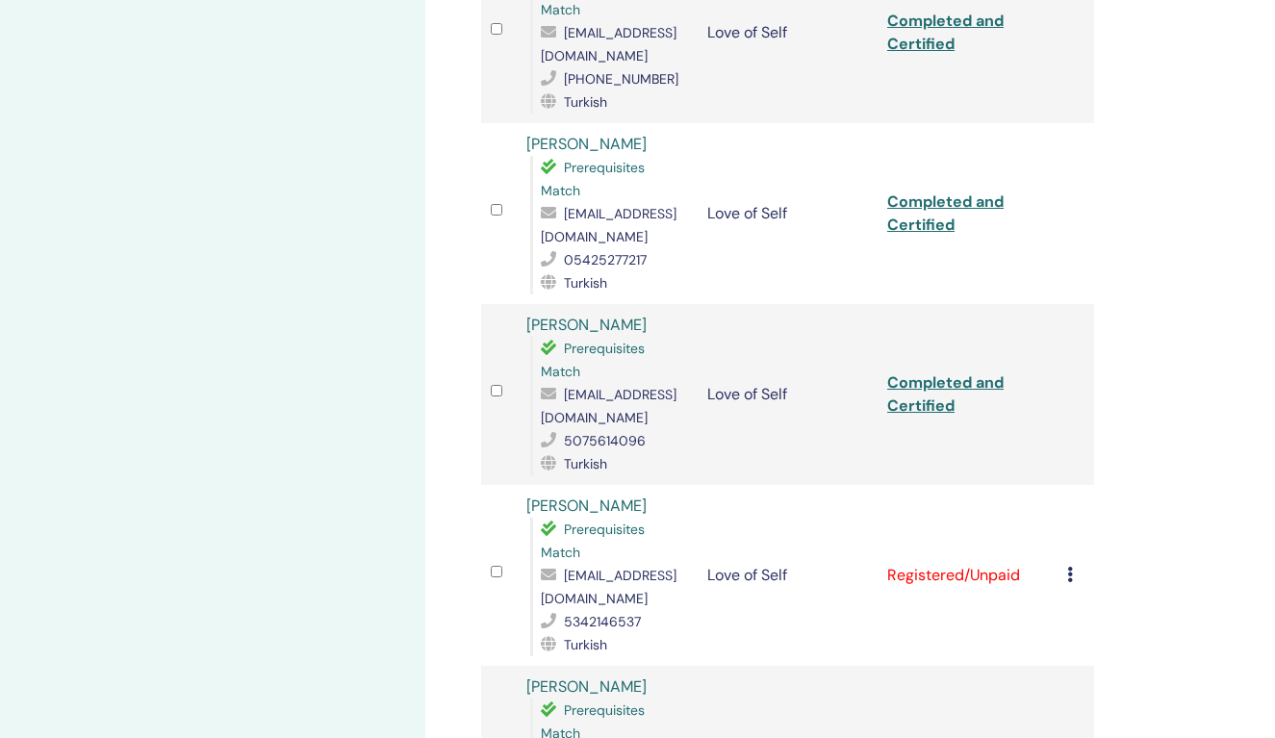
scroll to position [974, 0]
click at [1065, 548] on td "Cancel Registration Do not auto-certify Mark as Paid Mark as Unpaid Mark as Abs…" at bounding box center [1075, 574] width 37 height 181
click at [1073, 566] on icon at bounding box center [1070, 573] width 6 height 15
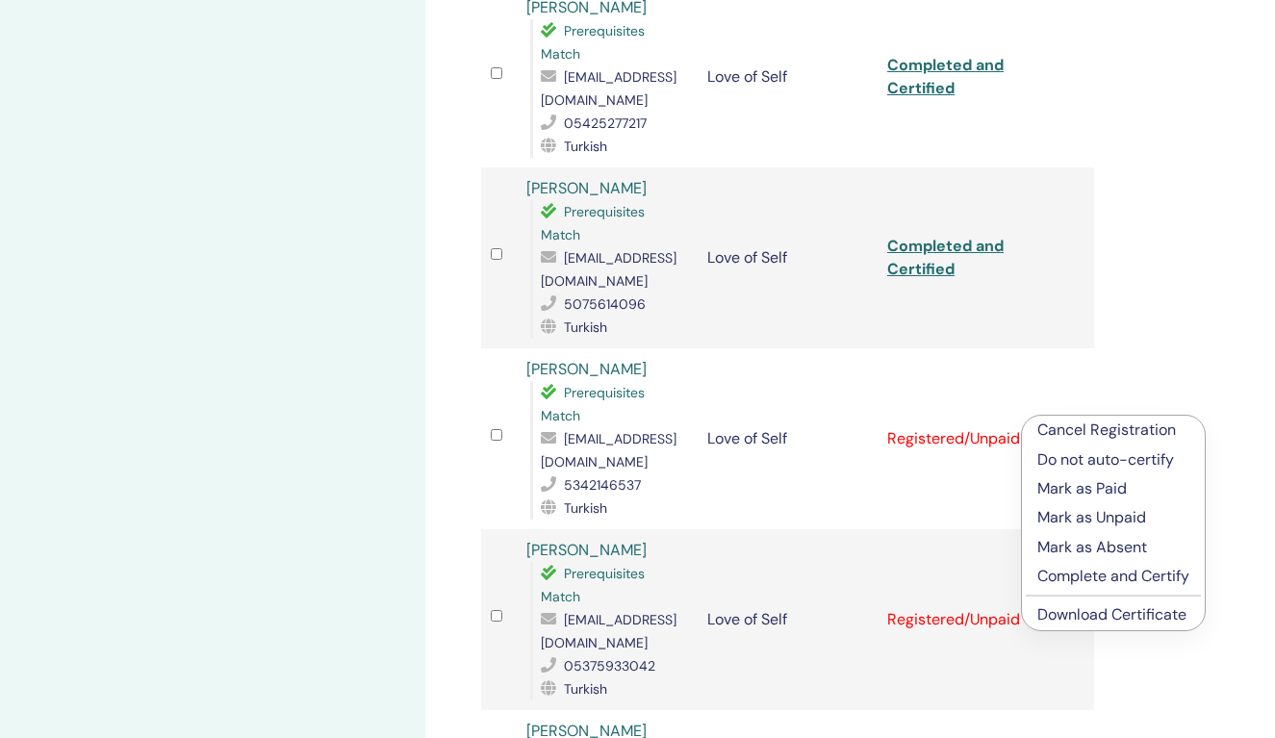
scroll to position [1139, 0]
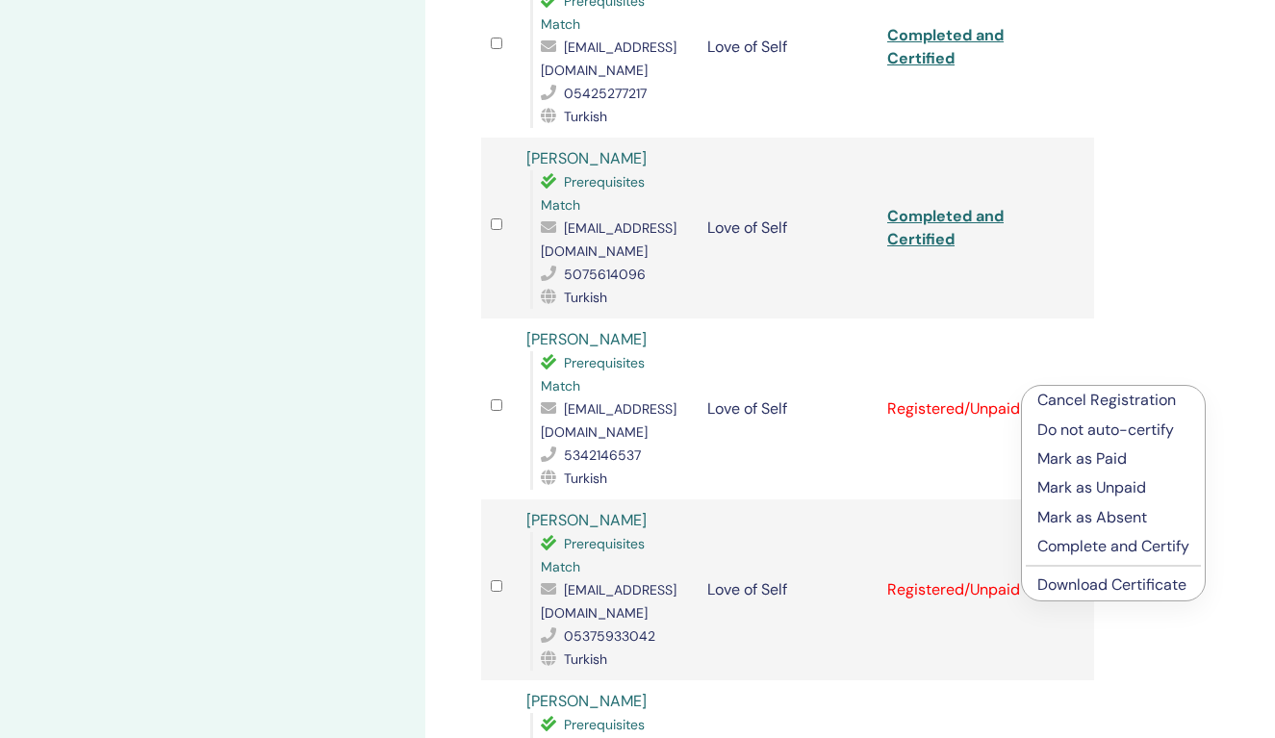
click at [1076, 545] on p "Complete and Certify" at bounding box center [1113, 546] width 152 height 23
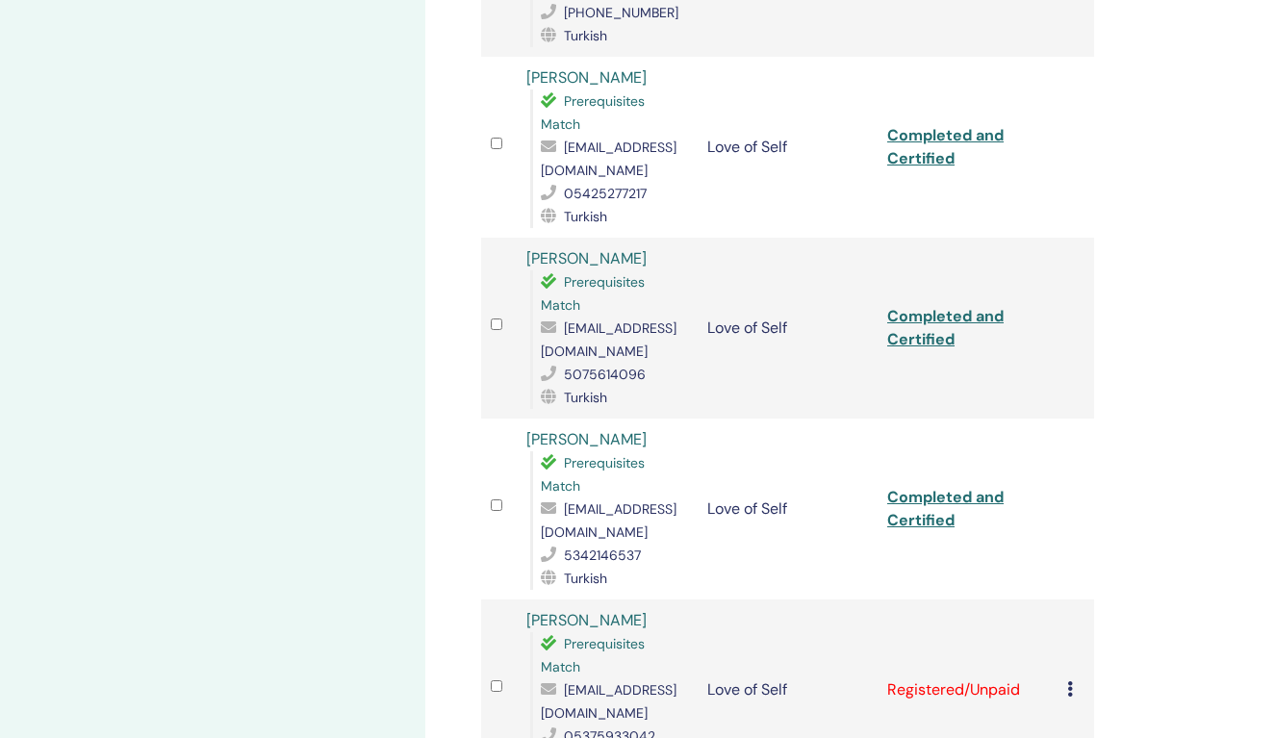
scroll to position [1045, 0]
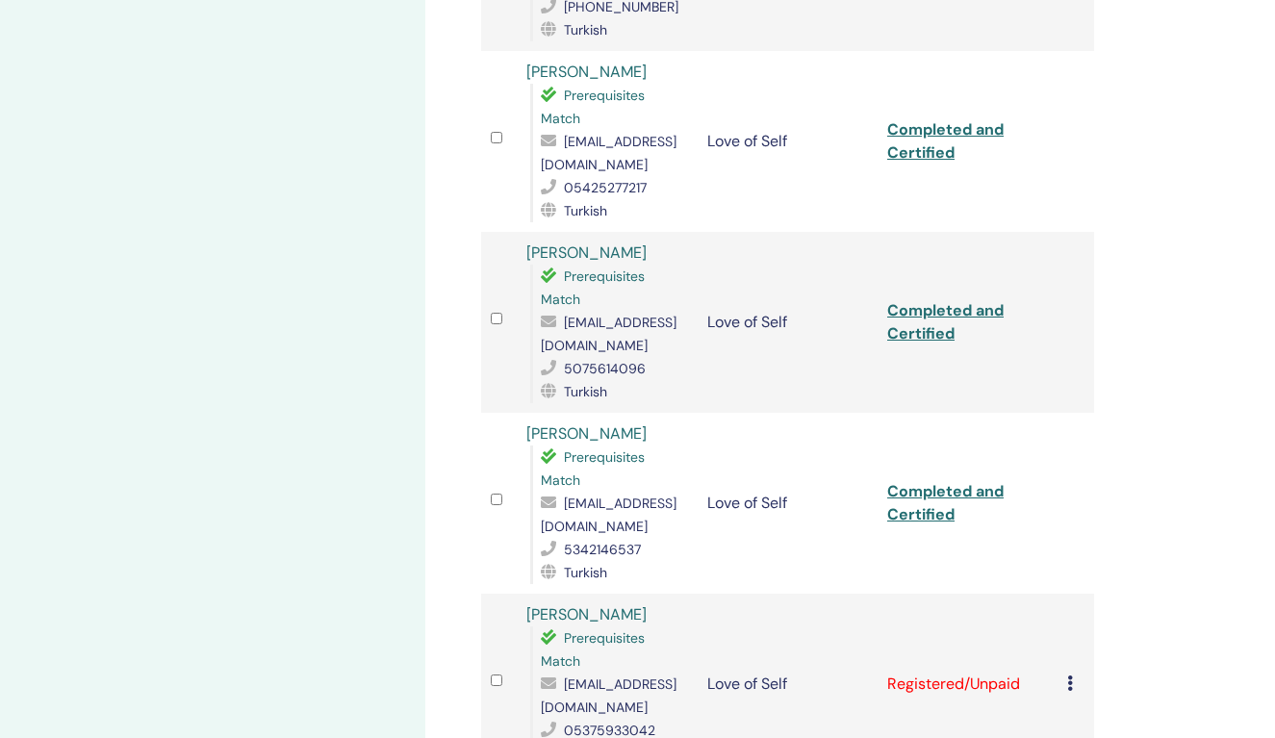
click at [951, 481] on link "Completed and Certified" at bounding box center [945, 502] width 116 height 43
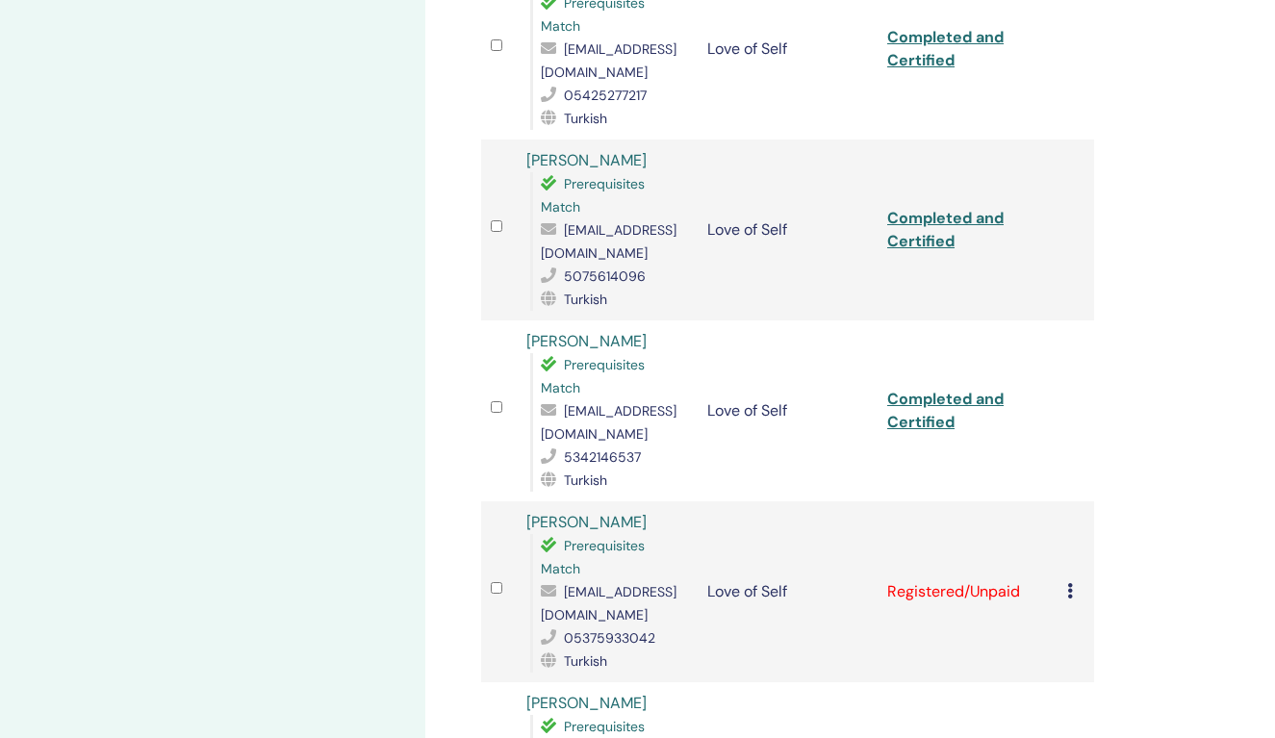
scroll to position [1205, 0]
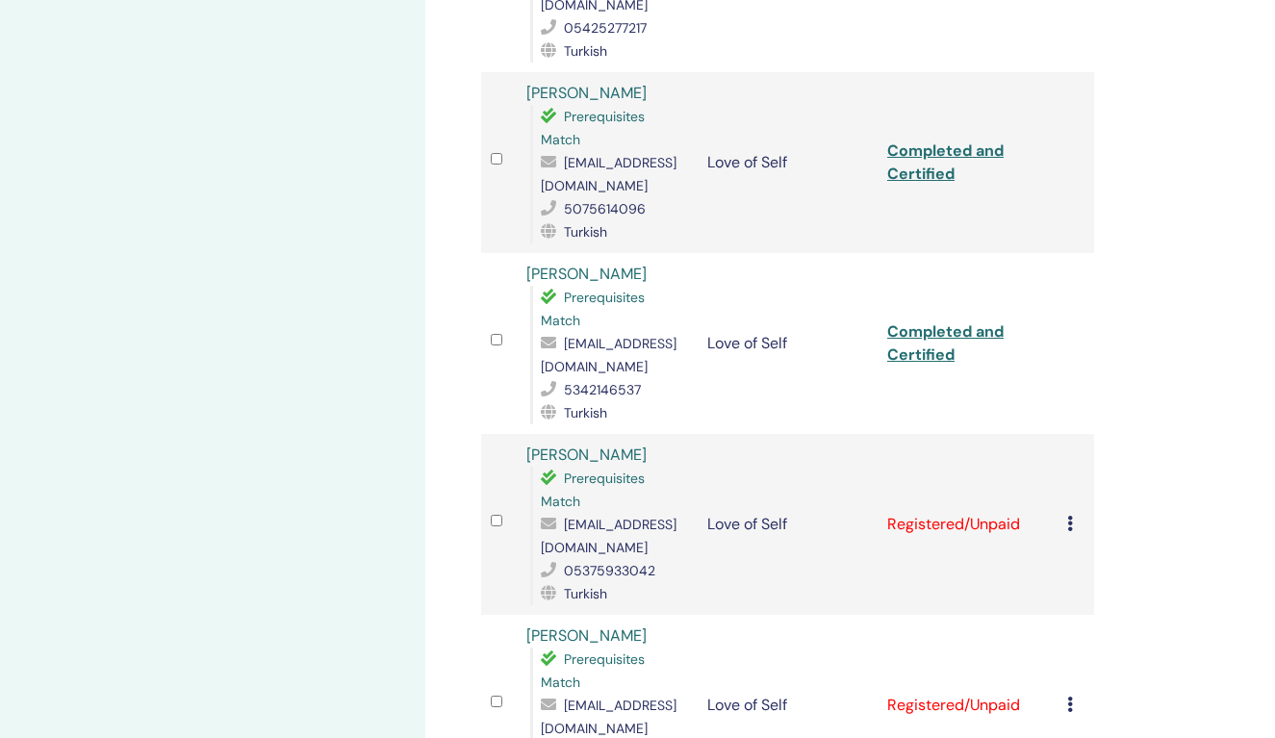
click at [1069, 516] on icon at bounding box center [1070, 523] width 6 height 15
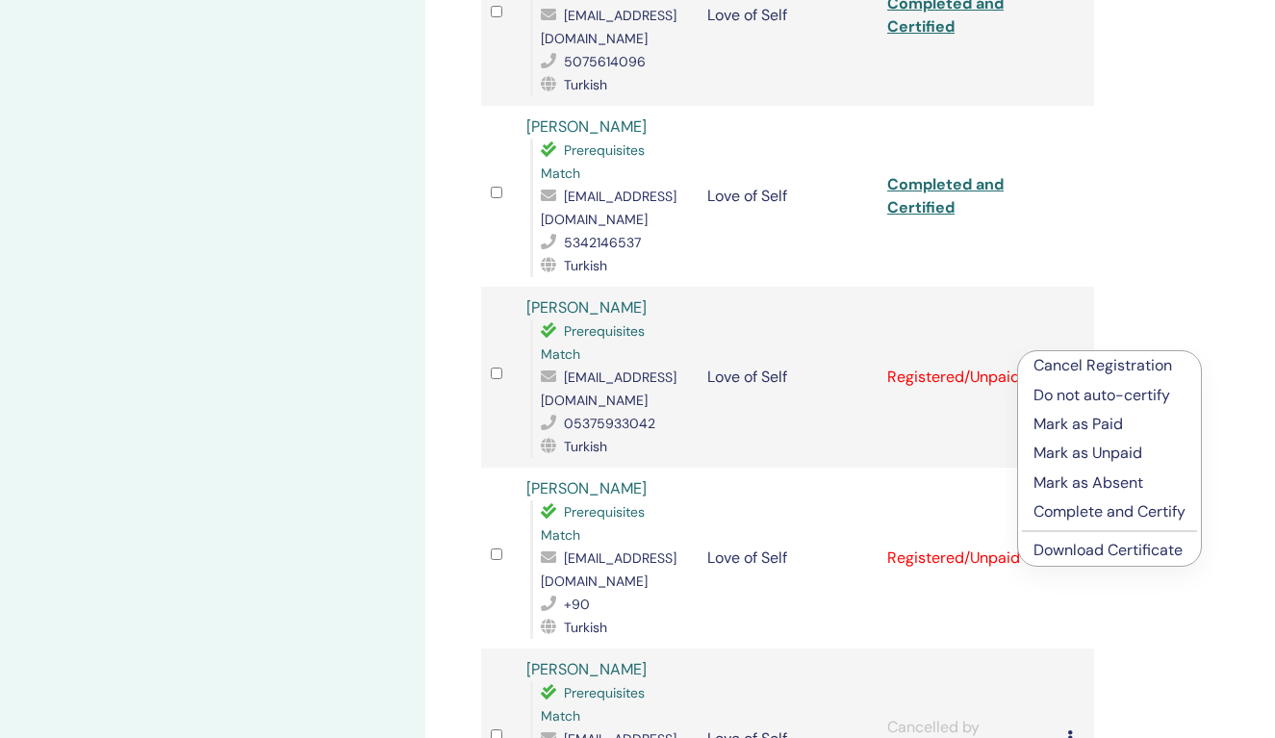
scroll to position [1358, 0]
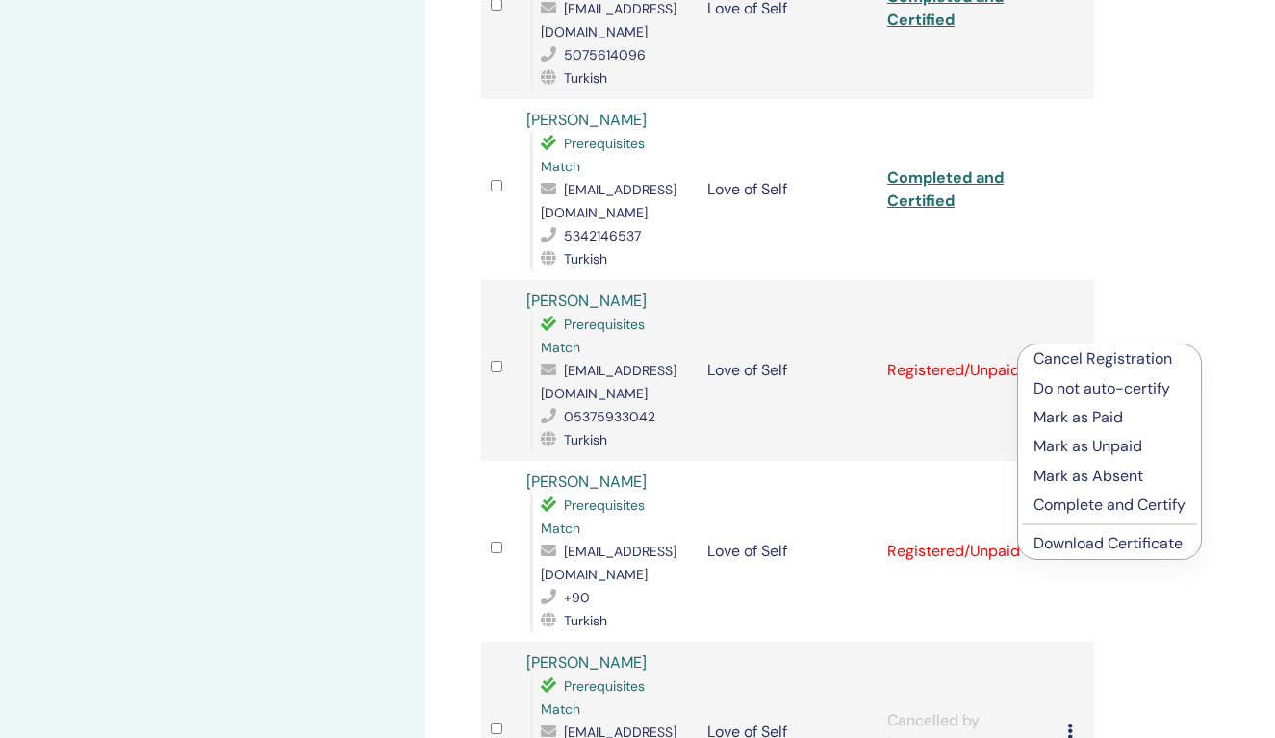
click at [1084, 505] on p "Complete and Certify" at bounding box center [1109, 505] width 152 height 23
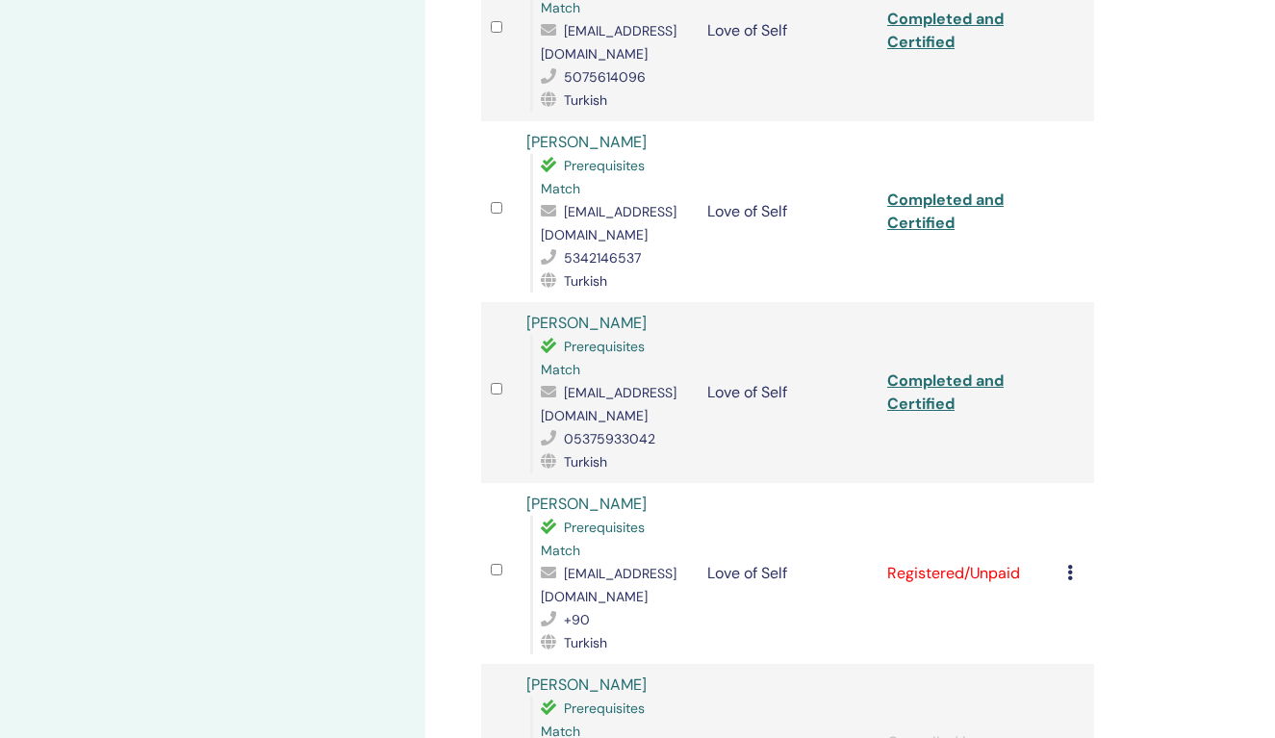
scroll to position [1344, 0]
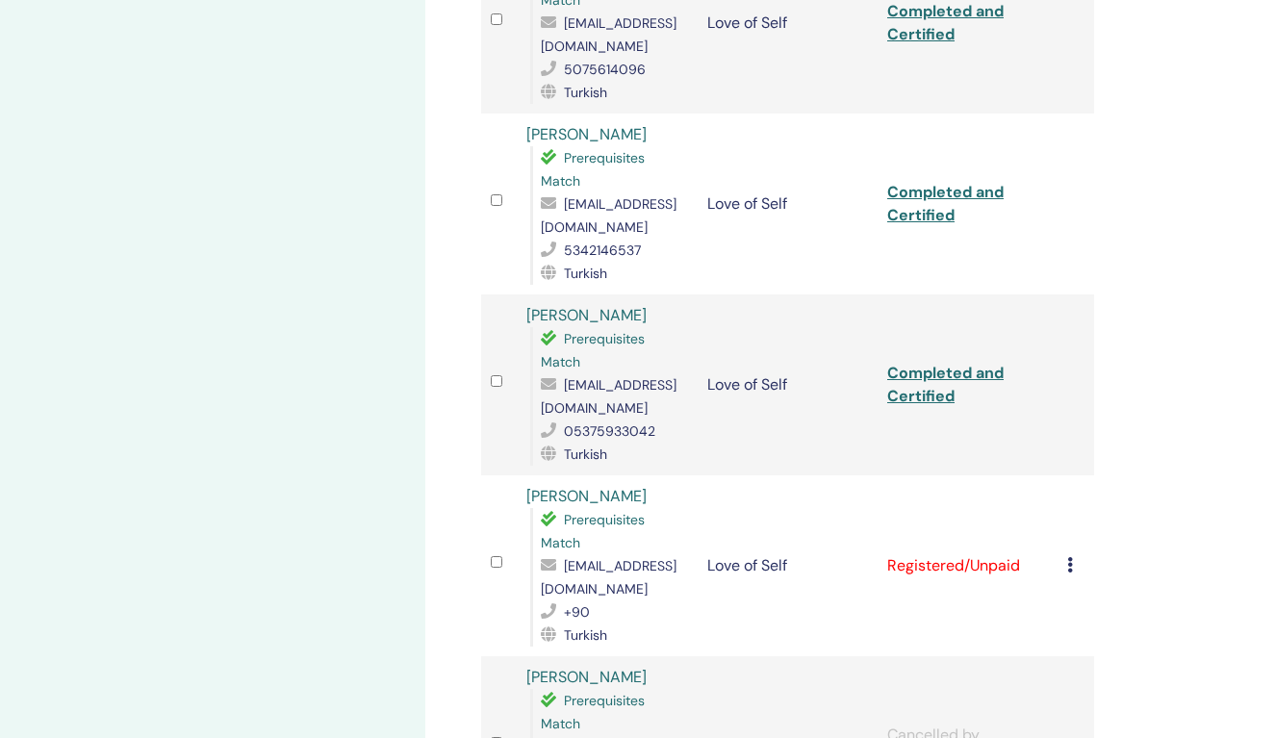
click at [932, 363] on link "Completed and Certified" at bounding box center [945, 384] width 116 height 43
click at [1066, 536] on td "Cancel Registration Do not auto-certify Mark as Paid Mark as Unpaid Mark as Abs…" at bounding box center [1075, 565] width 37 height 181
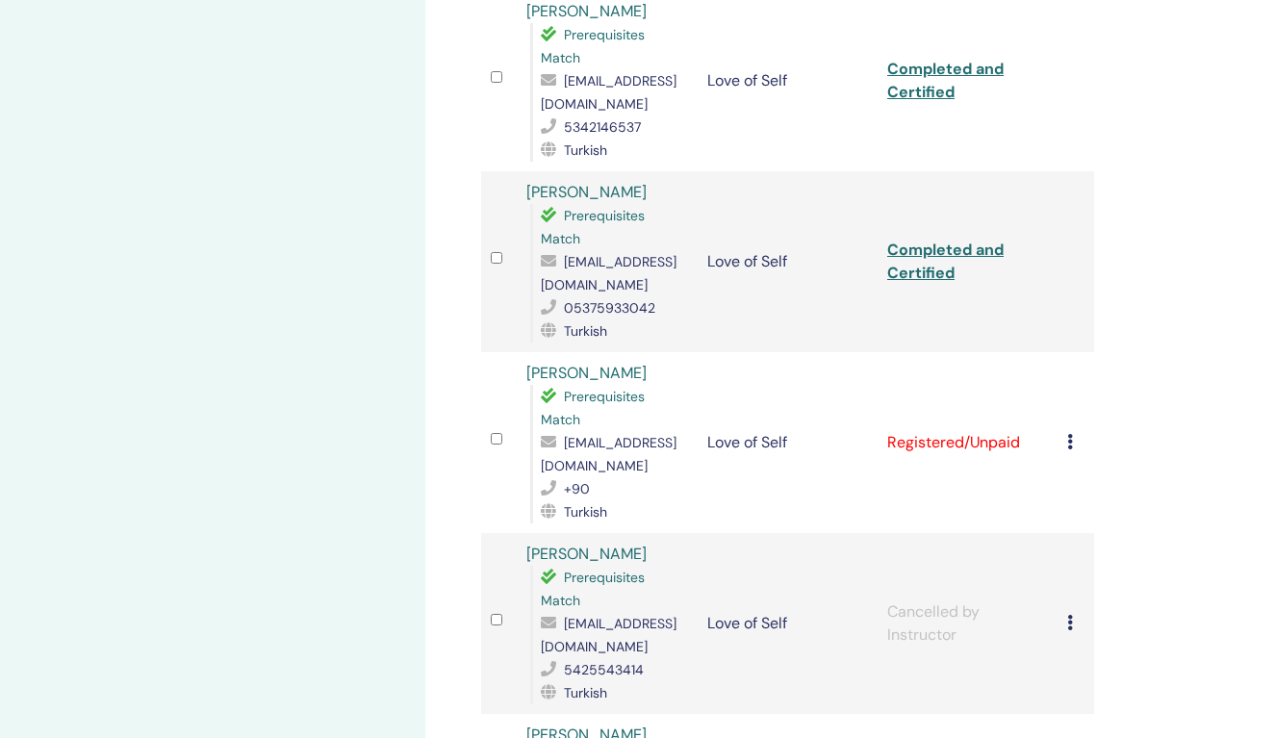
scroll to position [1534, 0]
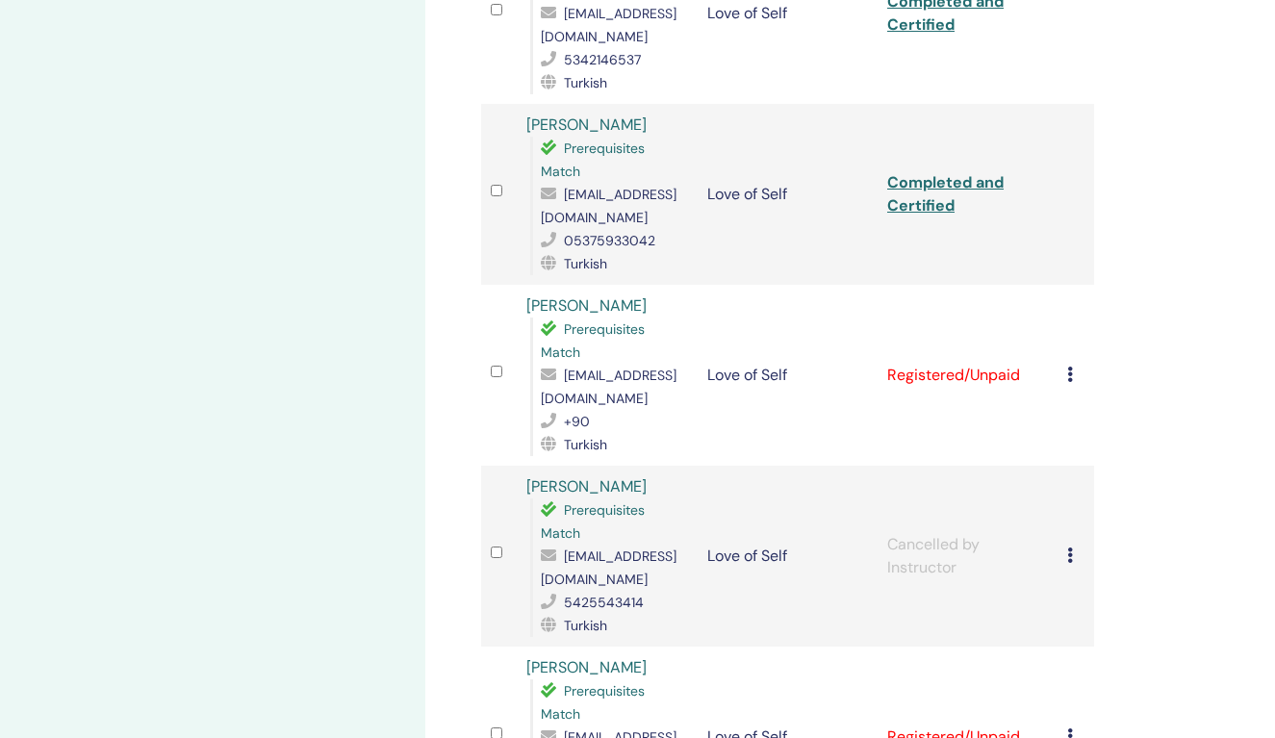
click at [1070, 367] on icon at bounding box center [1070, 374] width 6 height 15
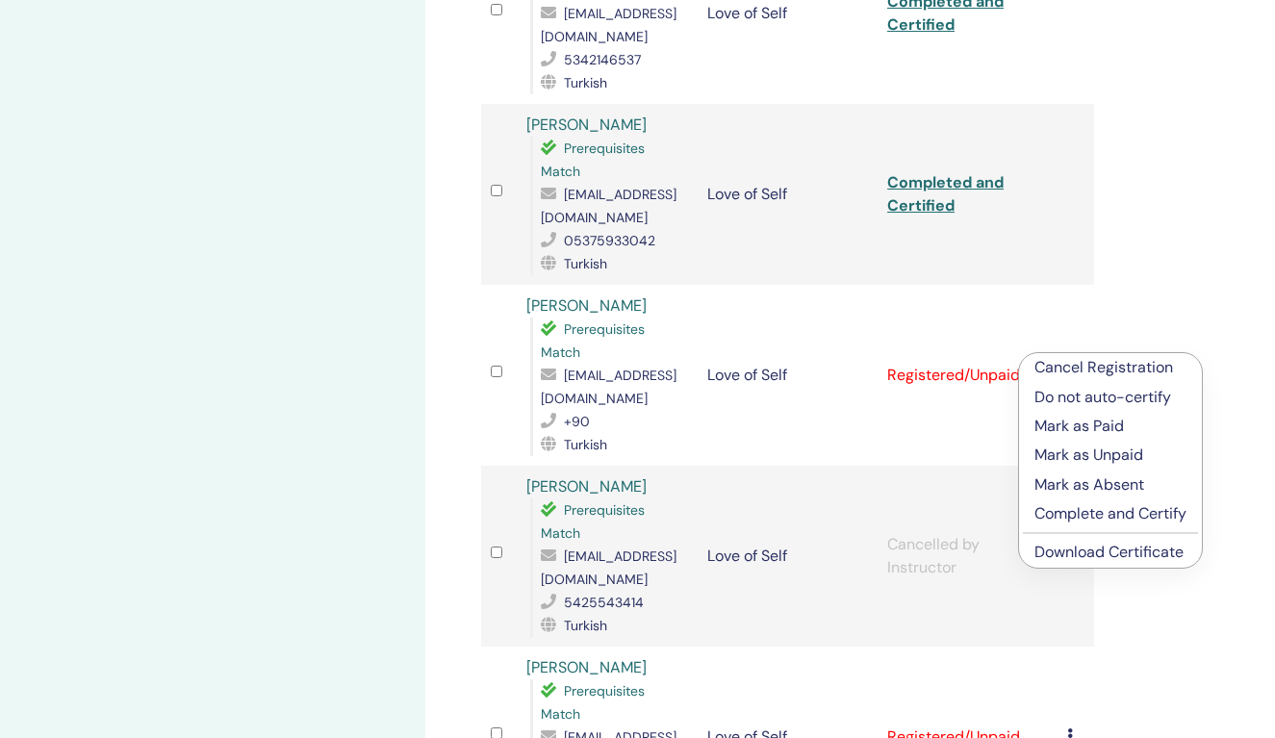
click at [1098, 512] on p "Complete and Certify" at bounding box center [1110, 513] width 152 height 23
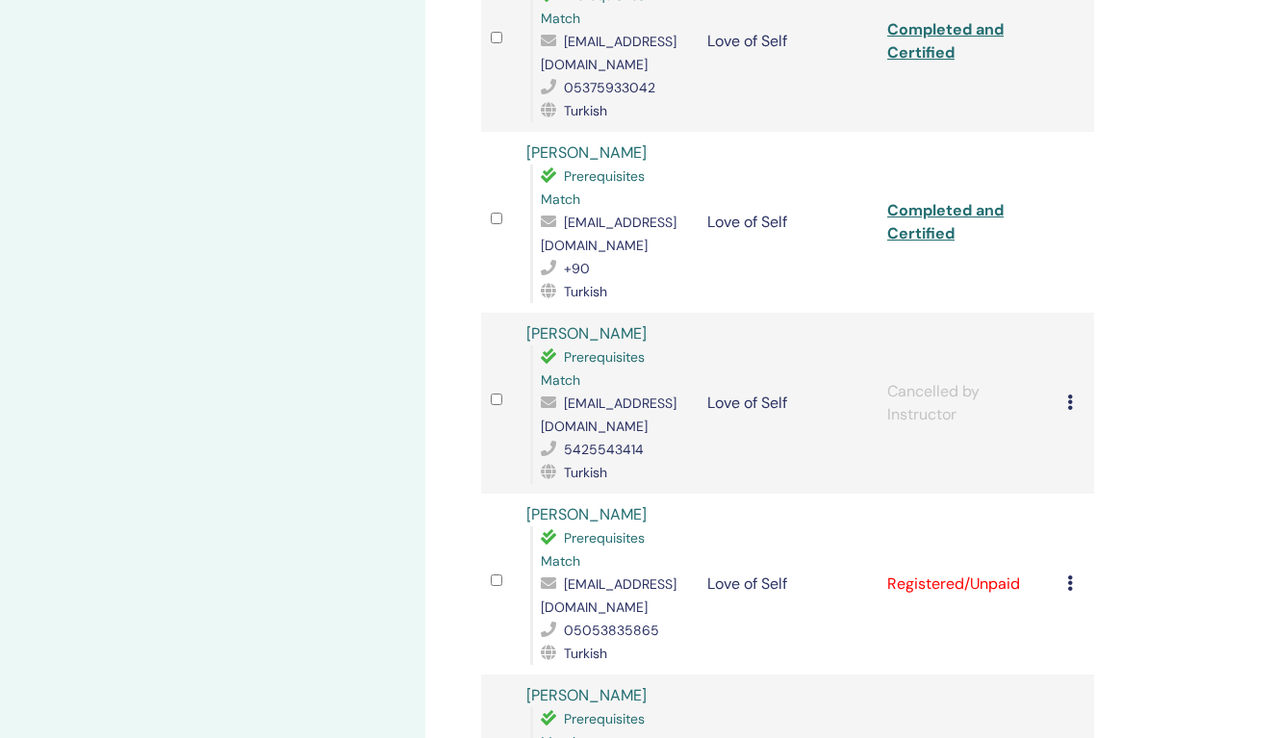
scroll to position [1690, 0]
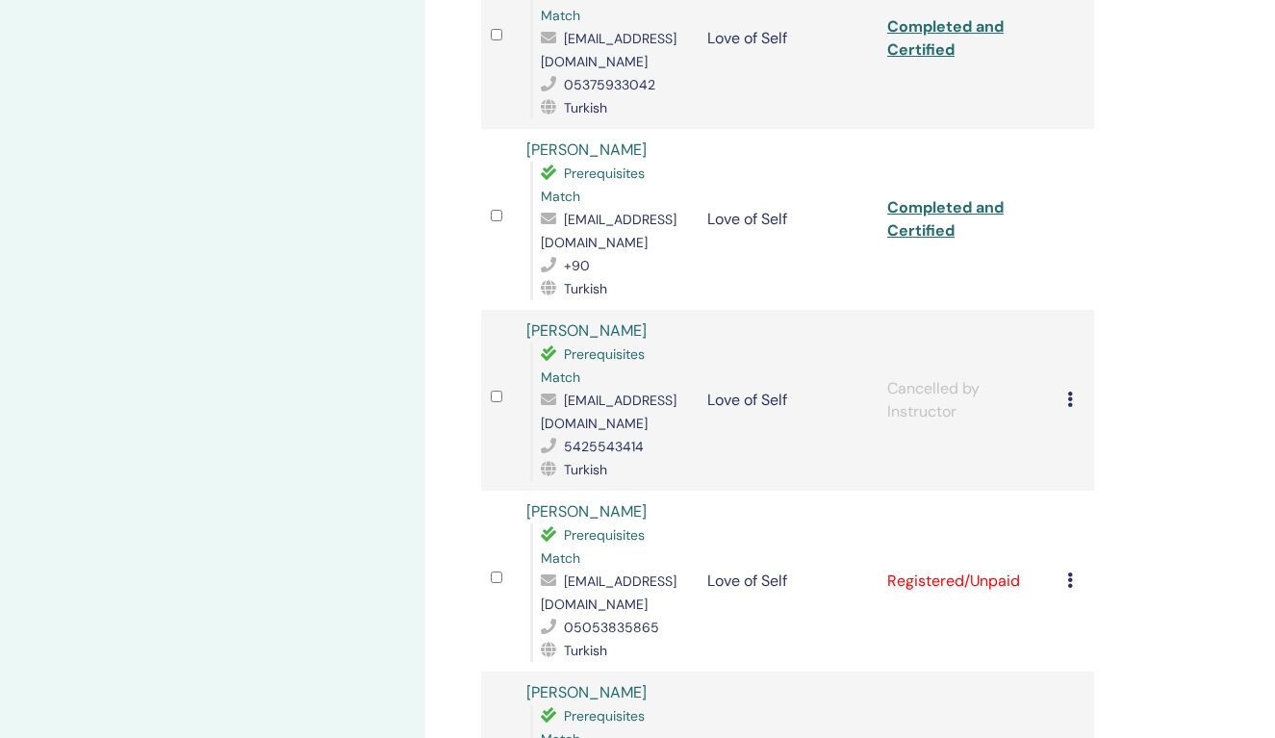
click at [947, 197] on link "Completed and Certified" at bounding box center [945, 218] width 116 height 43
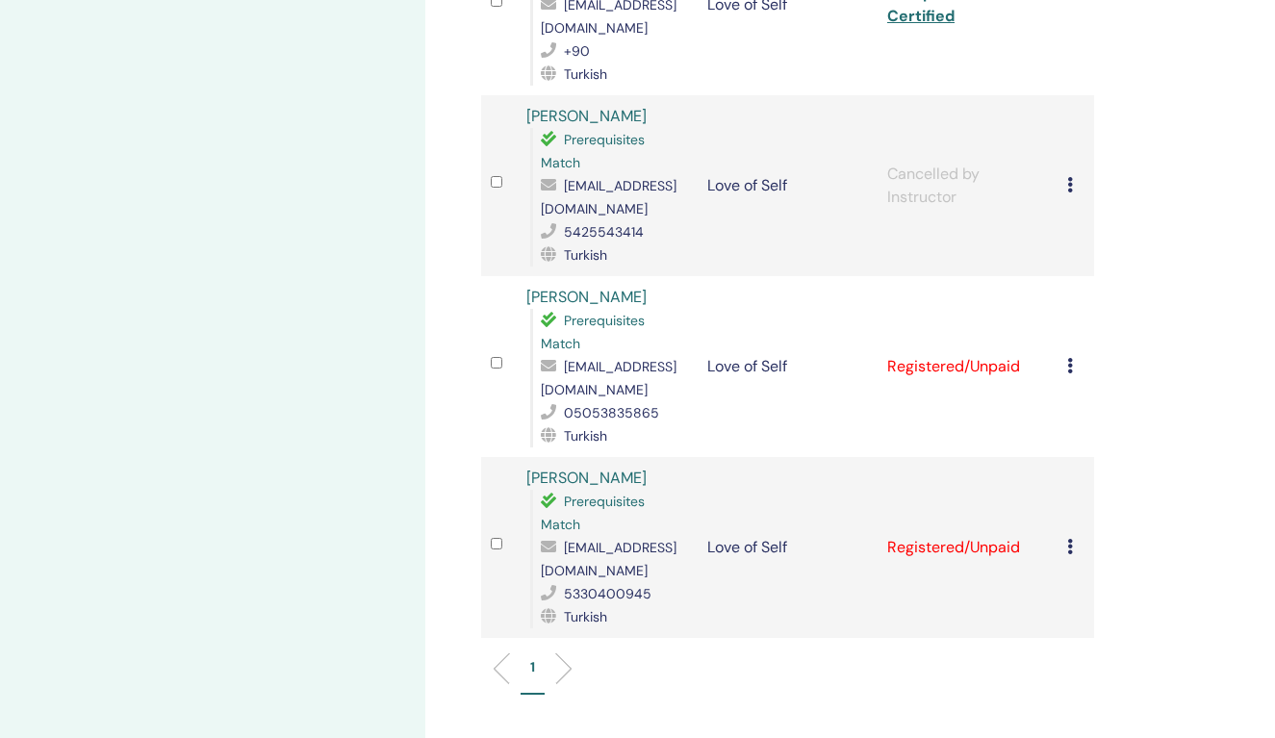
scroll to position [1910, 0]
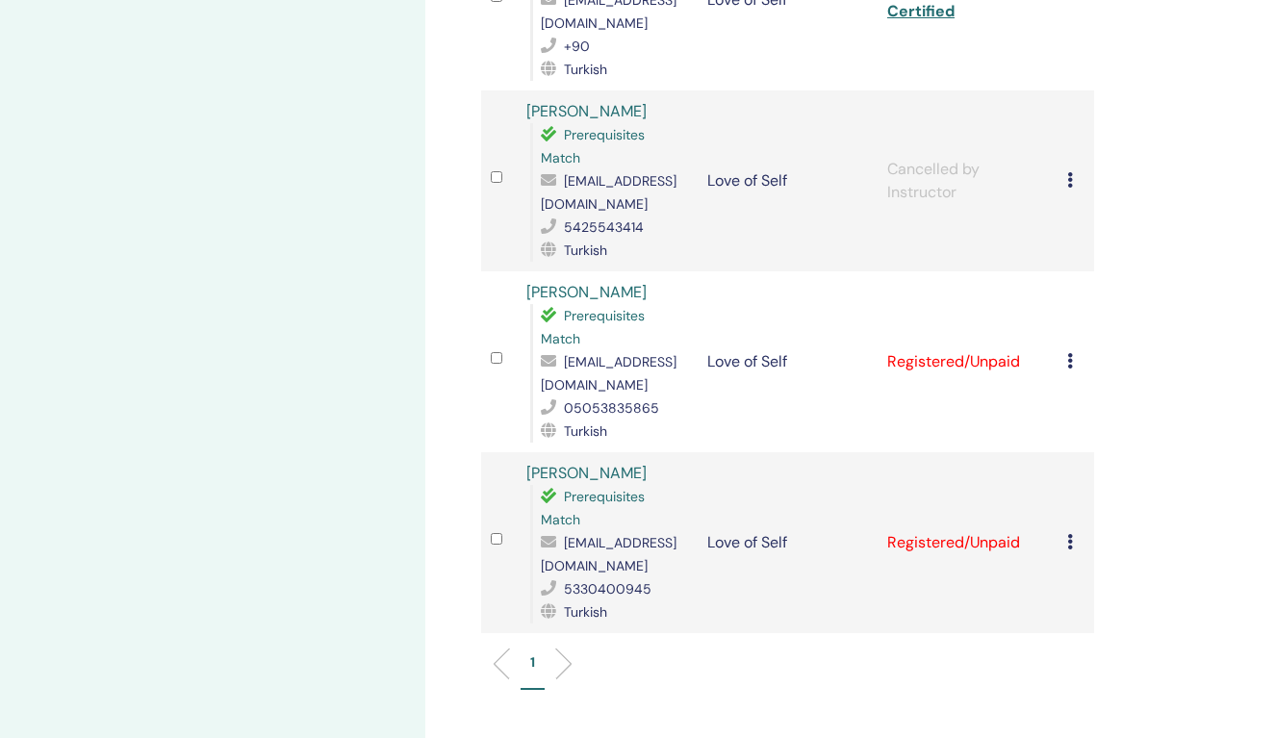
click at [1067, 353] on icon at bounding box center [1070, 360] width 6 height 15
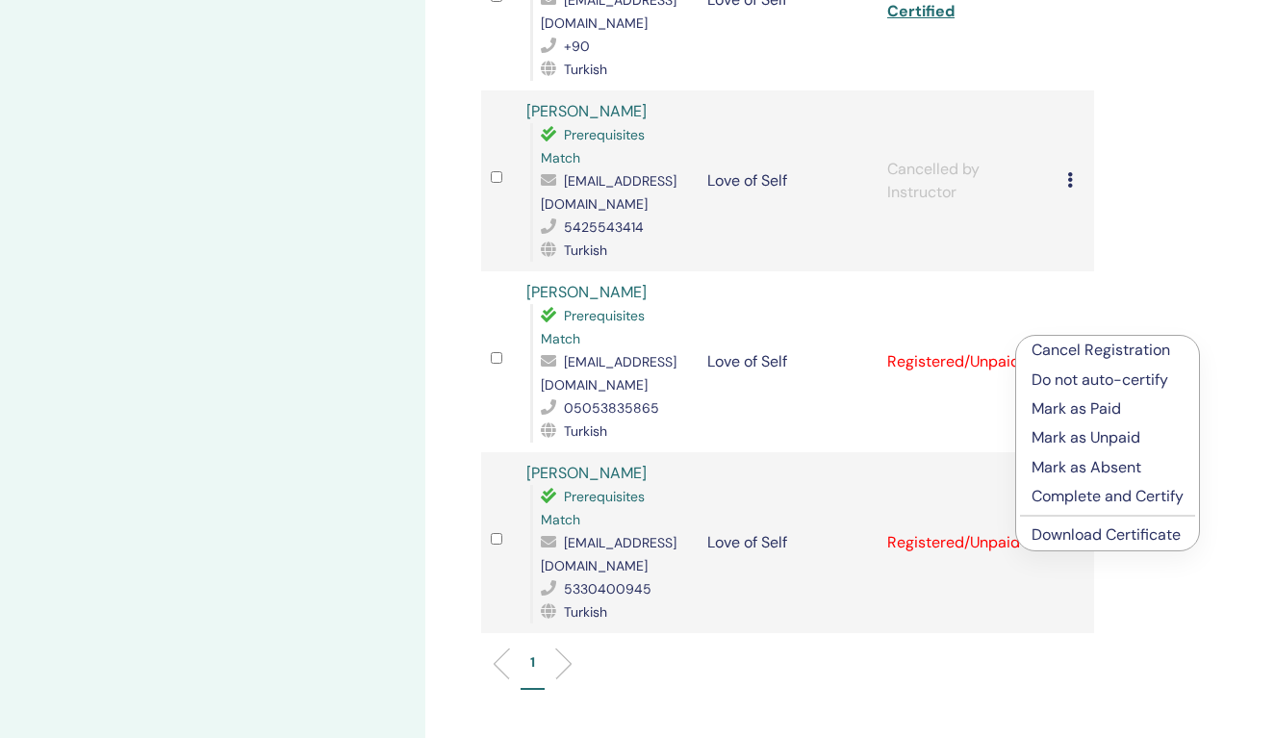
click at [1124, 497] on p "Complete and Certify" at bounding box center [1107, 496] width 152 height 23
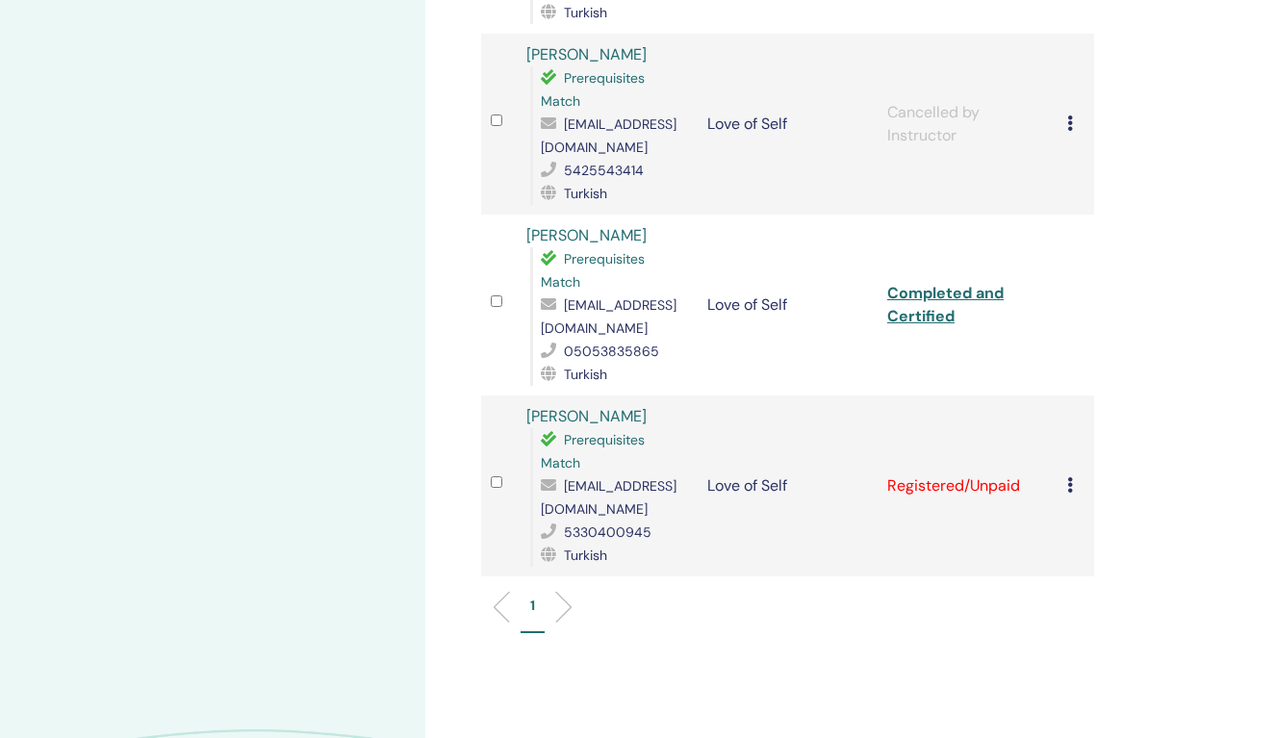
scroll to position [1973, 0]
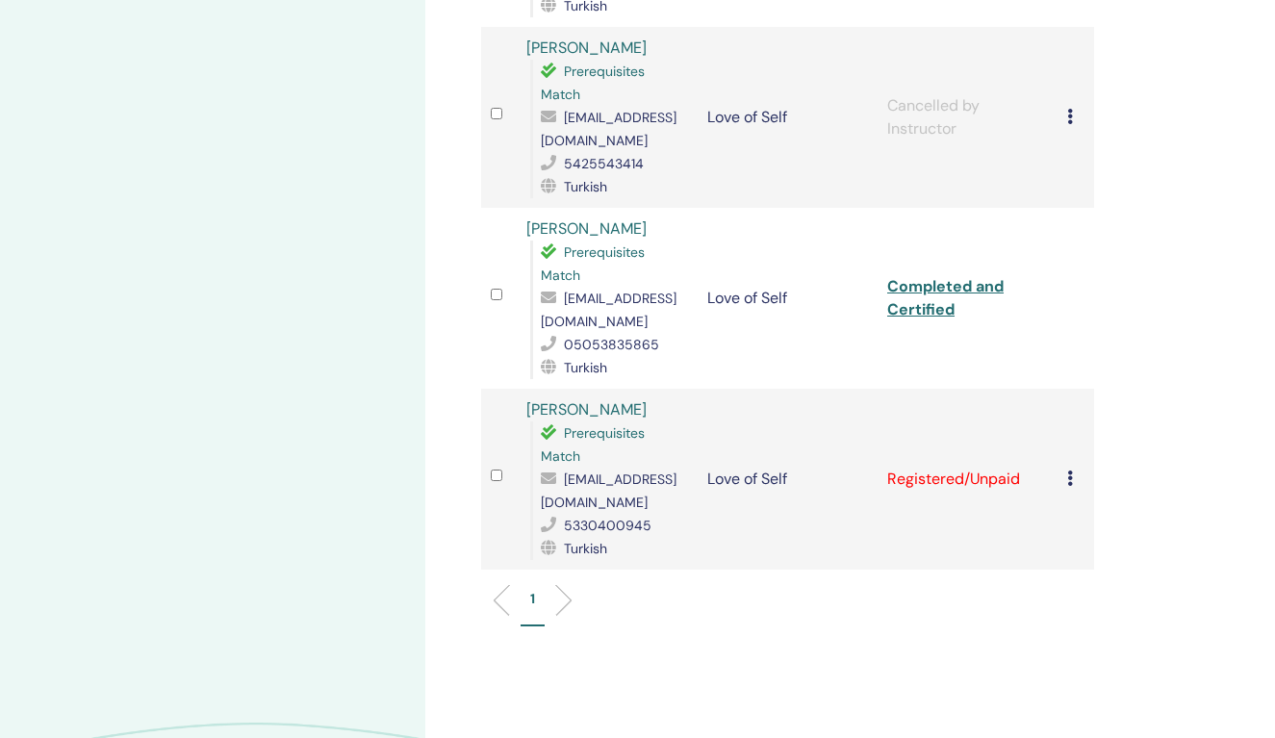
click at [937, 276] on link "Completed and Certified" at bounding box center [945, 297] width 116 height 43
click at [1069, 470] on icon at bounding box center [1070, 477] width 6 height 15
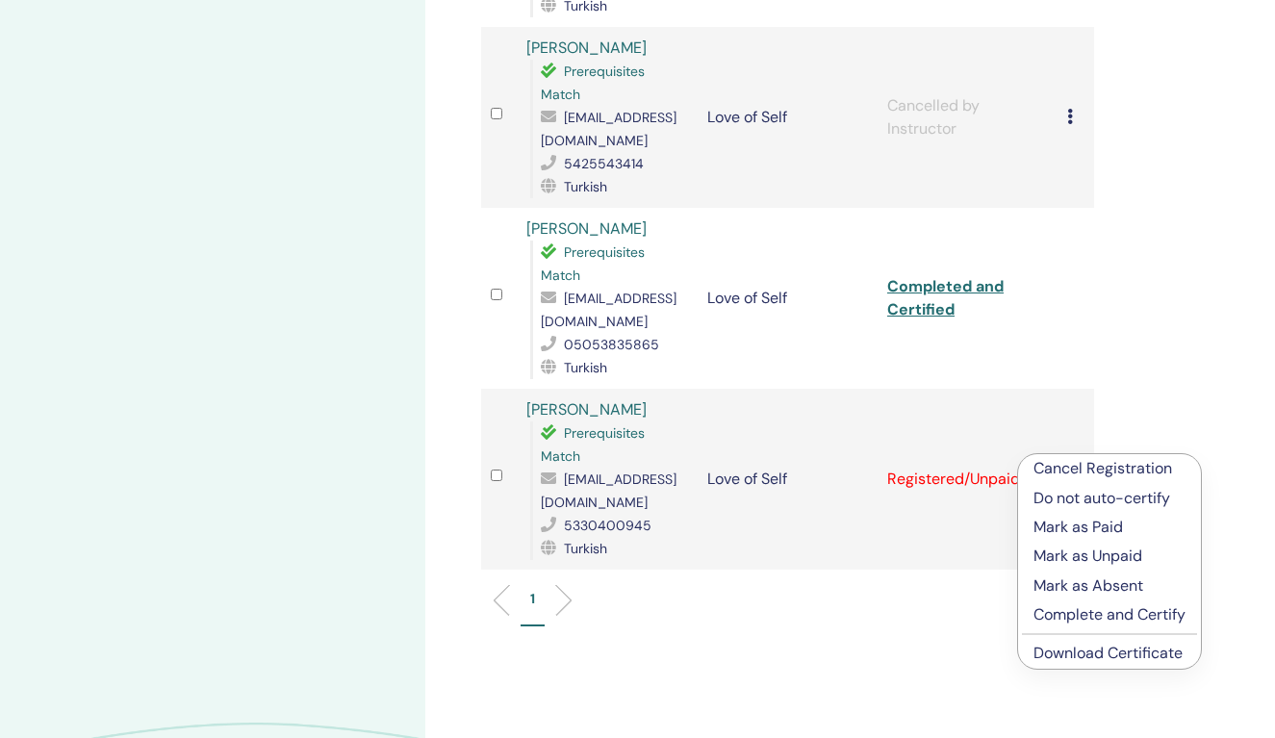
click at [1105, 615] on p "Complete and Certify" at bounding box center [1109, 614] width 152 height 23
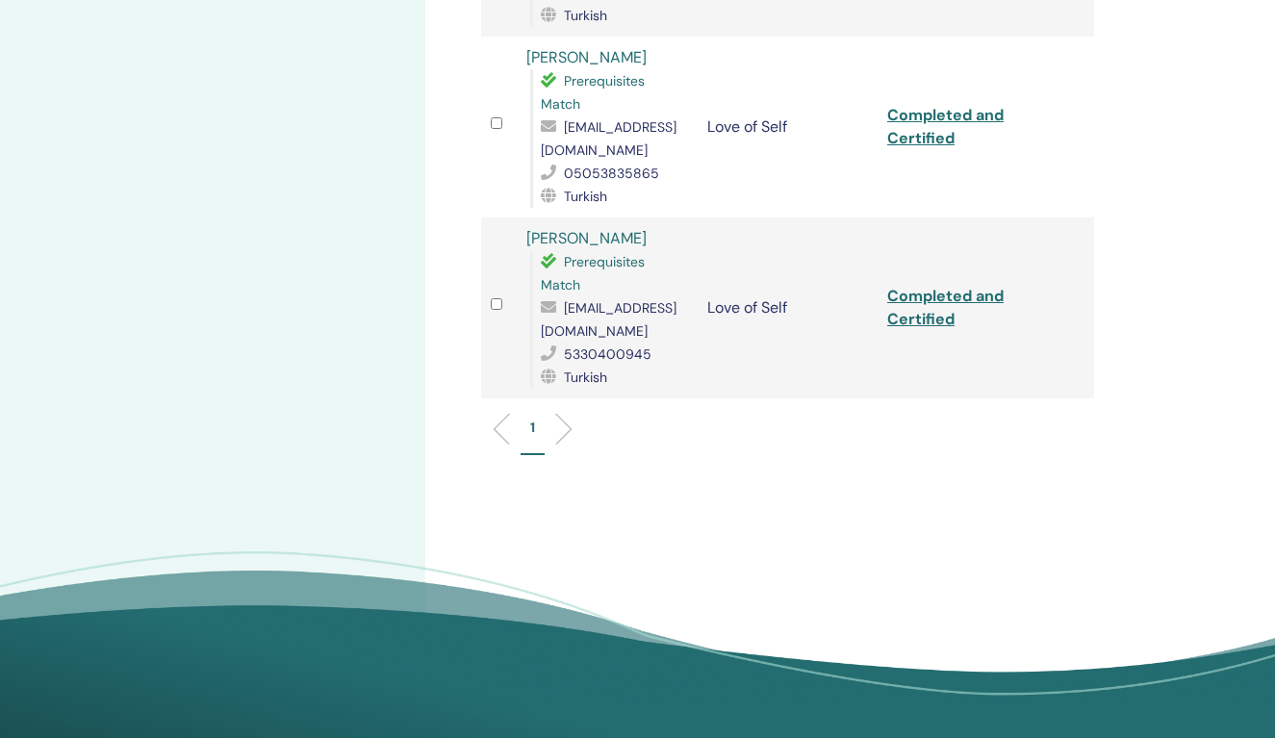
scroll to position [2141, 0]
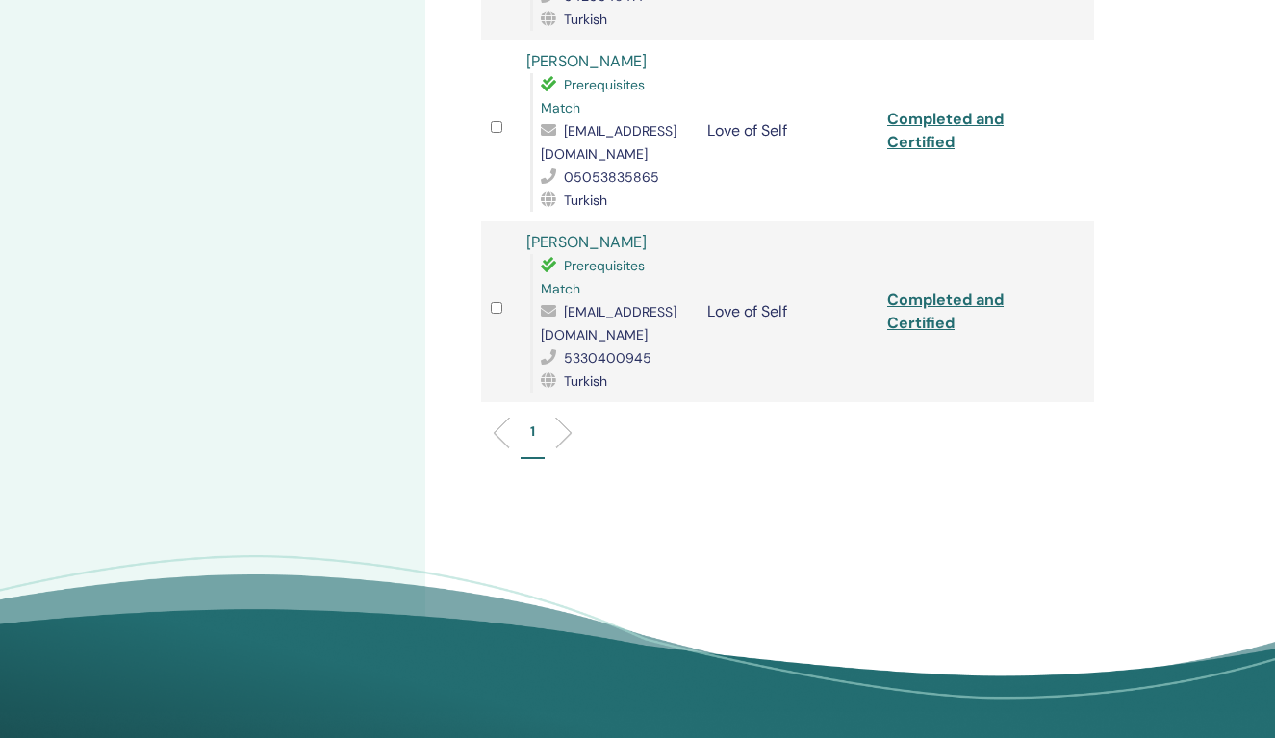
click at [926, 290] on link "Completed and Certified" at bounding box center [945, 311] width 116 height 43
